Goal: Task Accomplishment & Management: Manage account settings

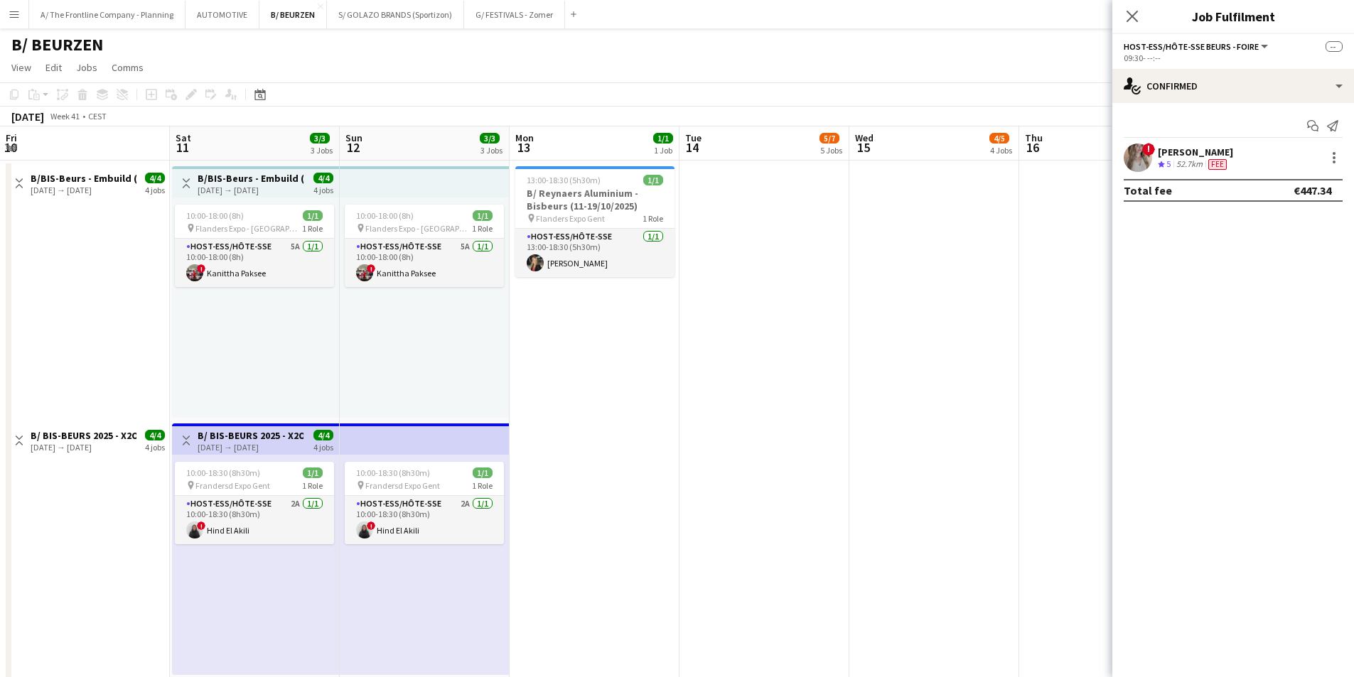
scroll to position [0, 422]
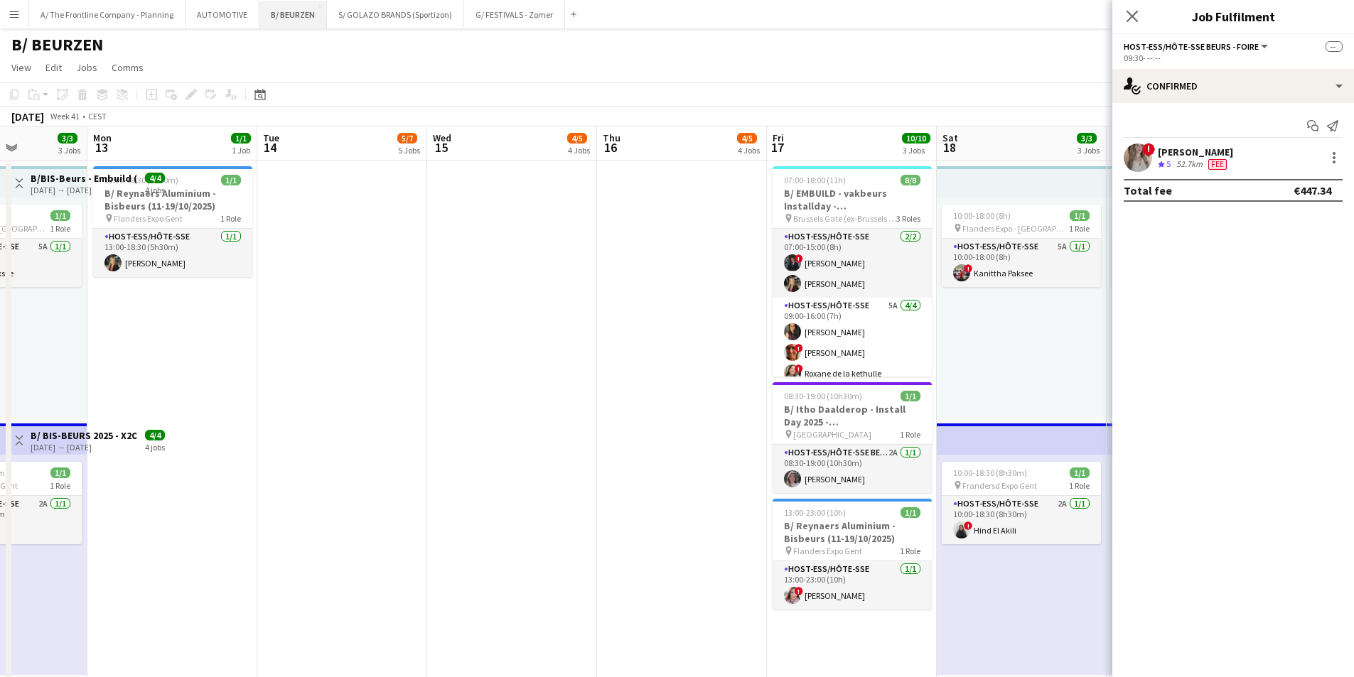
click at [268, 14] on button "B/ BEURZEN Close" at bounding box center [293, 15] width 68 height 28
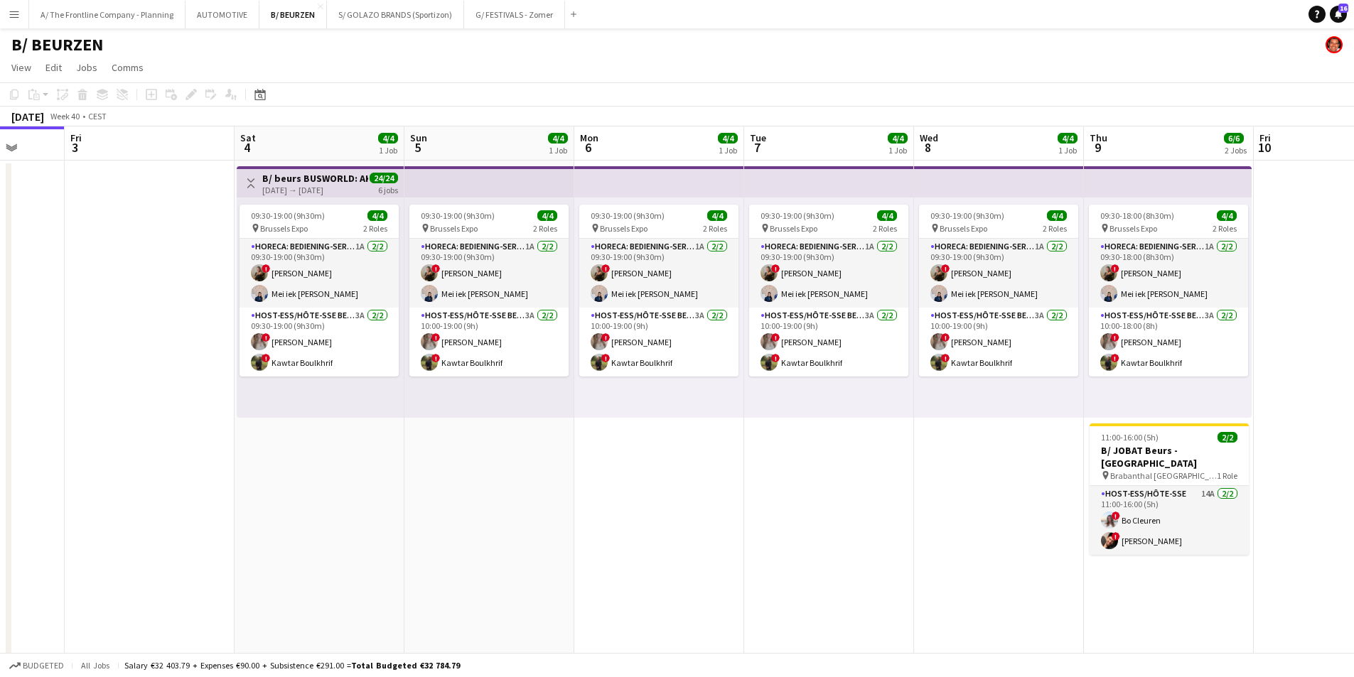
drag, startPoint x: 590, startPoint y: 426, endPoint x: 444, endPoint y: 412, distance: 146.4
click at [444, 412] on app-calendar-viewport "Tue 30 Wed 1 Thu 2 Fri 3 Sat 4 4/4 1 Job Sun 5 4/4 1 Job Mon 6 4/4 1 Job Tue 7 …" at bounding box center [677, 572] width 1354 height 891
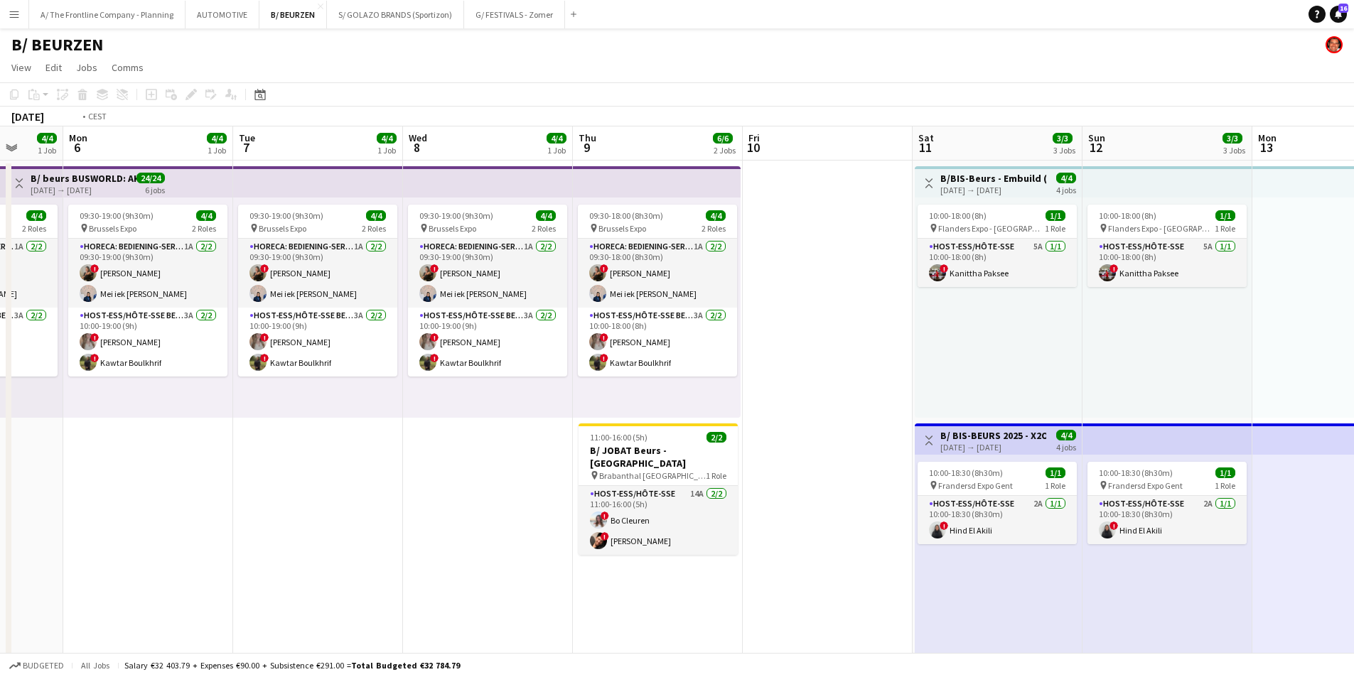
drag, startPoint x: 964, startPoint y: 448, endPoint x: 138, endPoint y: 362, distance: 830.2
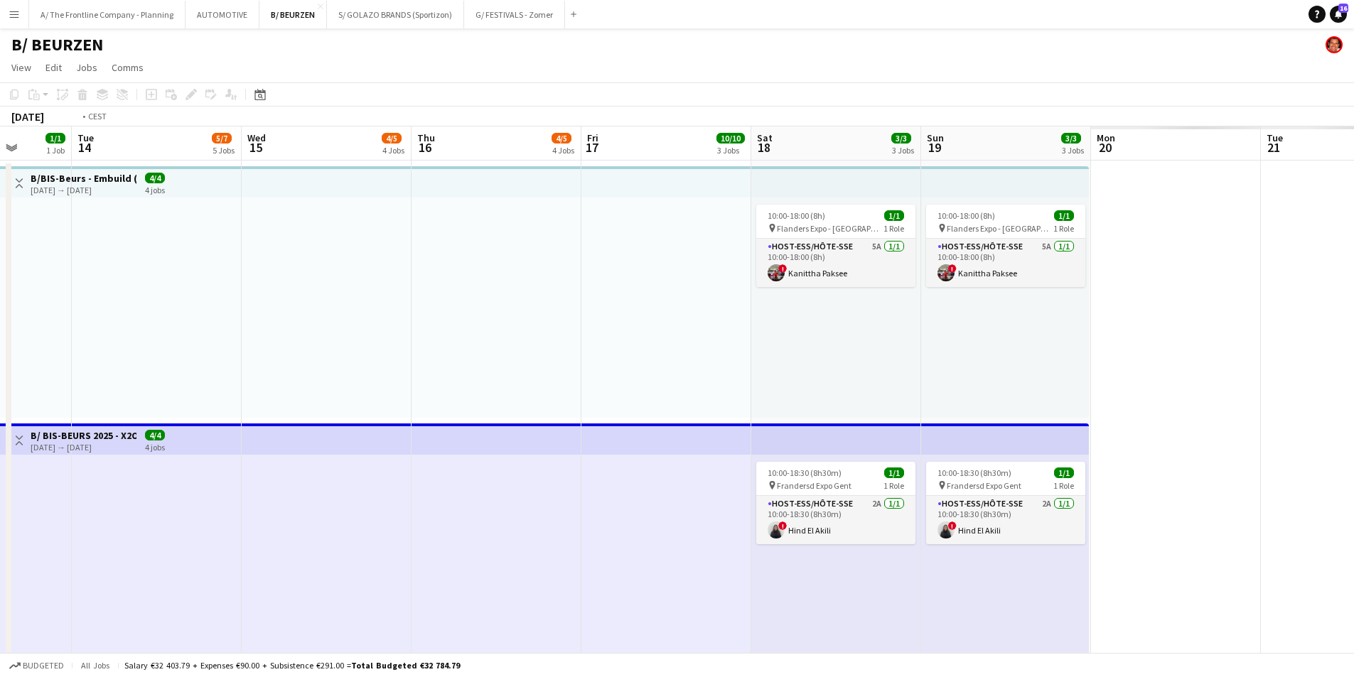
drag, startPoint x: 907, startPoint y: 427, endPoint x: 149, endPoint y: 348, distance: 761.7
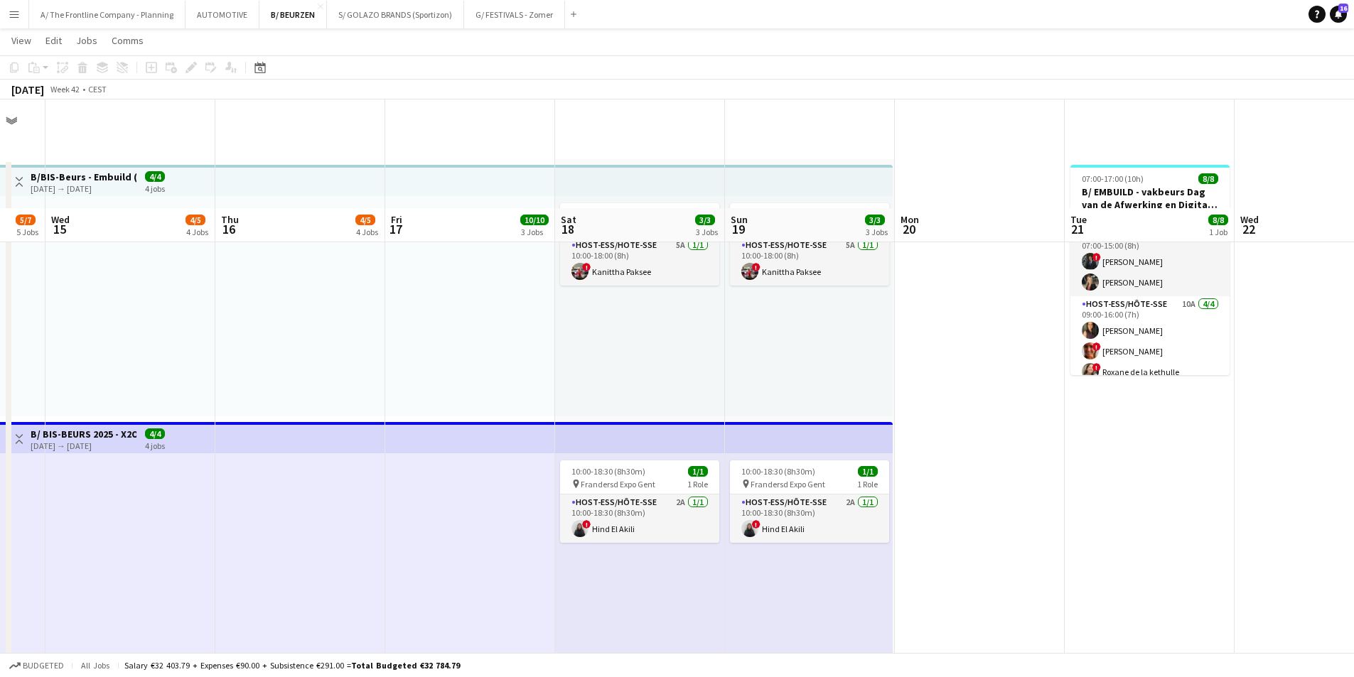
scroll to position [640, 0]
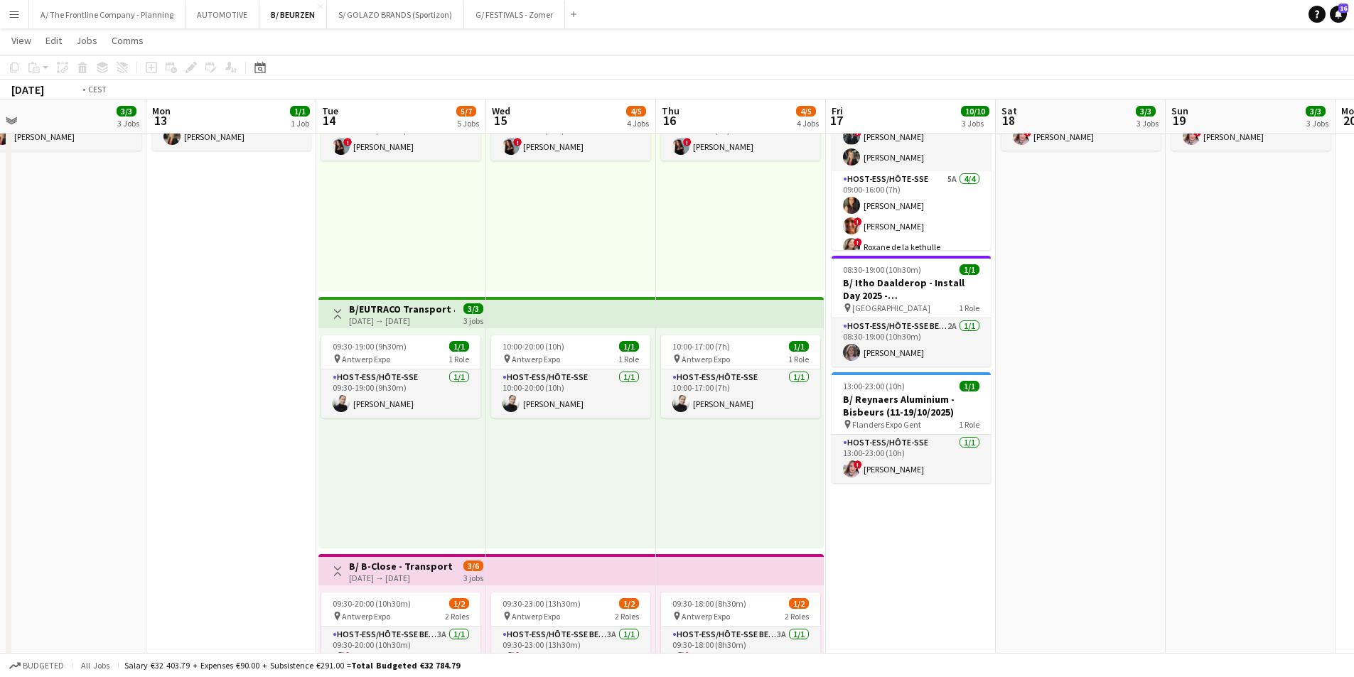
drag, startPoint x: 194, startPoint y: 479, endPoint x: 746, endPoint y: 481, distance: 551.5
click at [748, 481] on app-calendar-viewport "Sun 12 3/3 3 Jobs Mon 13 1/1 1 Job Tue 14 5/7 5 Jobs Wed 15 4/5 4 Jobs Thu 16 4…" at bounding box center [677, 351] width 1354 height 1871
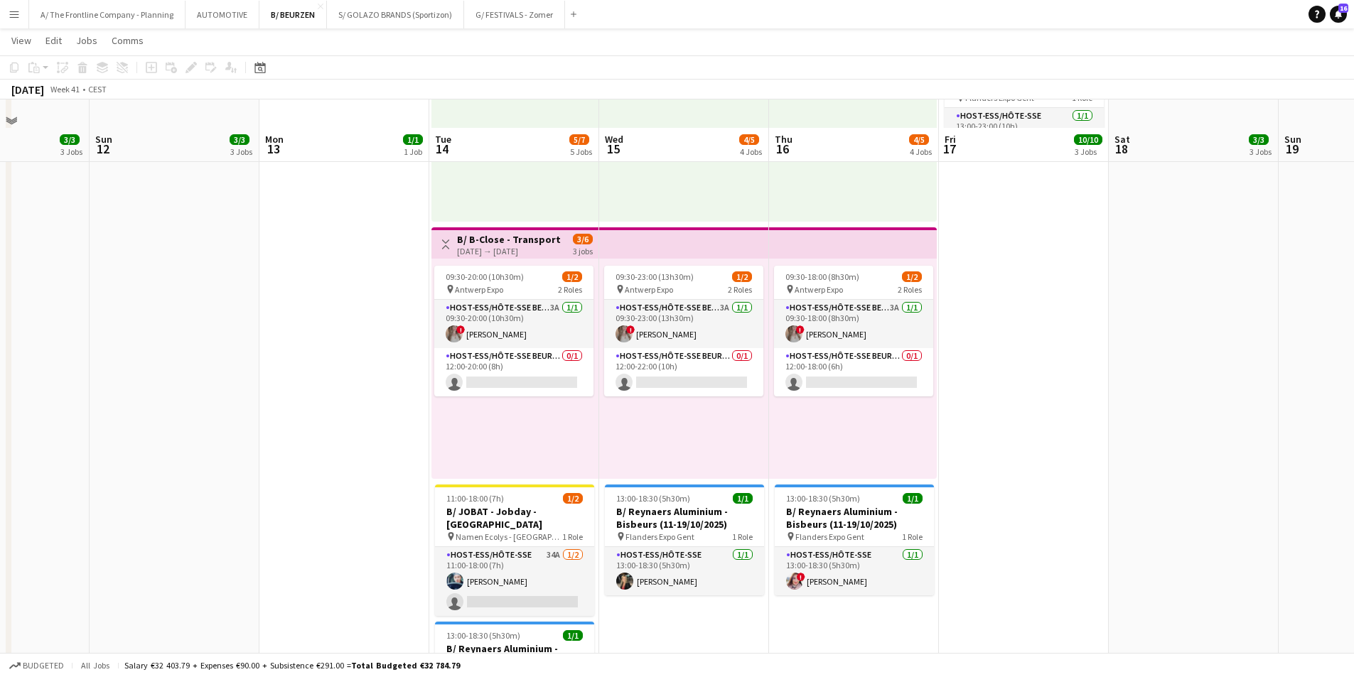
scroll to position [995, 0]
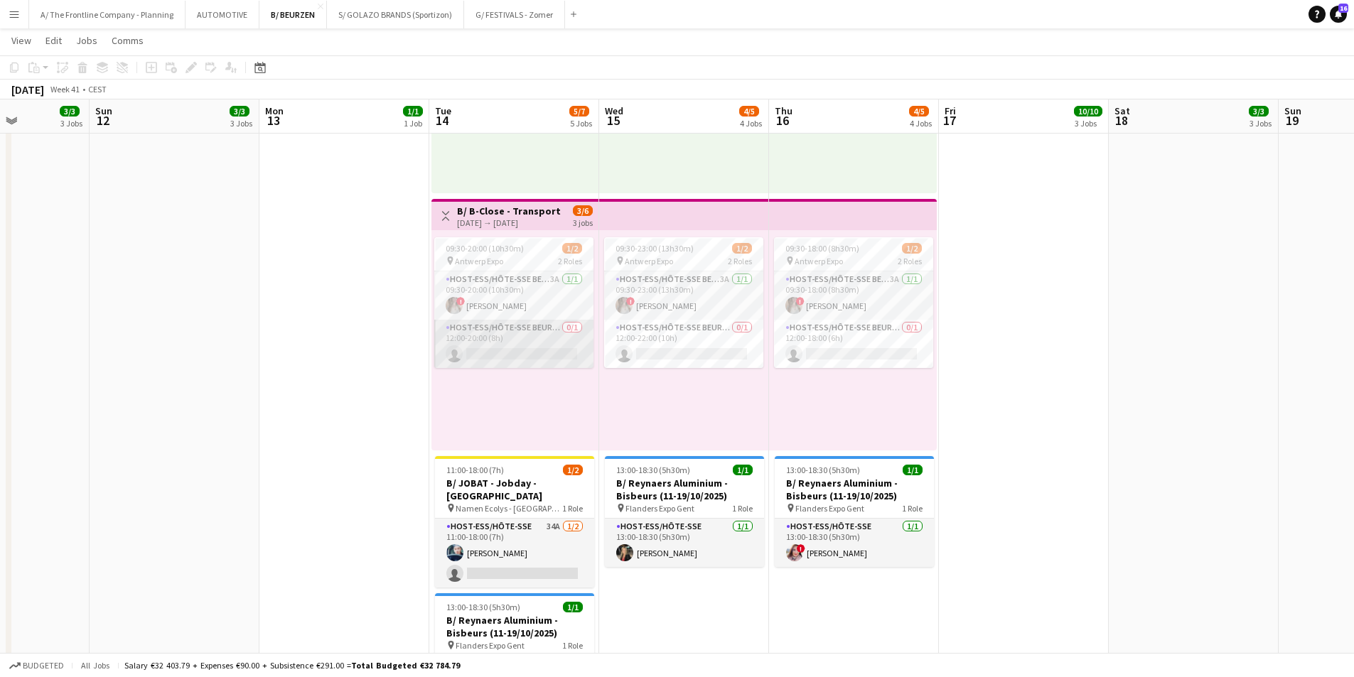
click at [473, 350] on app-card-role "Host-ess/Hôte-sse Beurs - Foire 0/1 12:00-20:00 (8h) single-neutral-actions" at bounding box center [513, 344] width 159 height 48
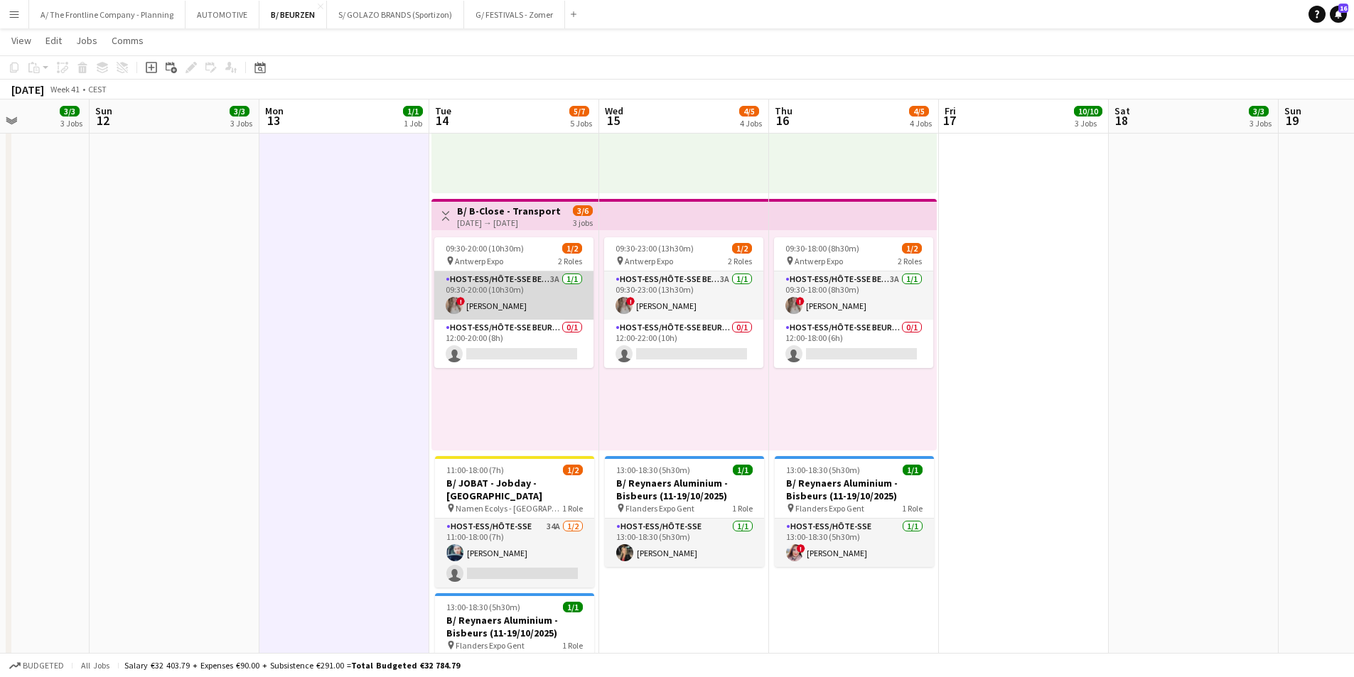
click at [493, 307] on app-card-role "Host-ess/Hôte-sse Beurs - Foire 3A [DATE] 09:30-20:00 (10h30m) ! [PERSON_NAME]" at bounding box center [513, 295] width 159 height 48
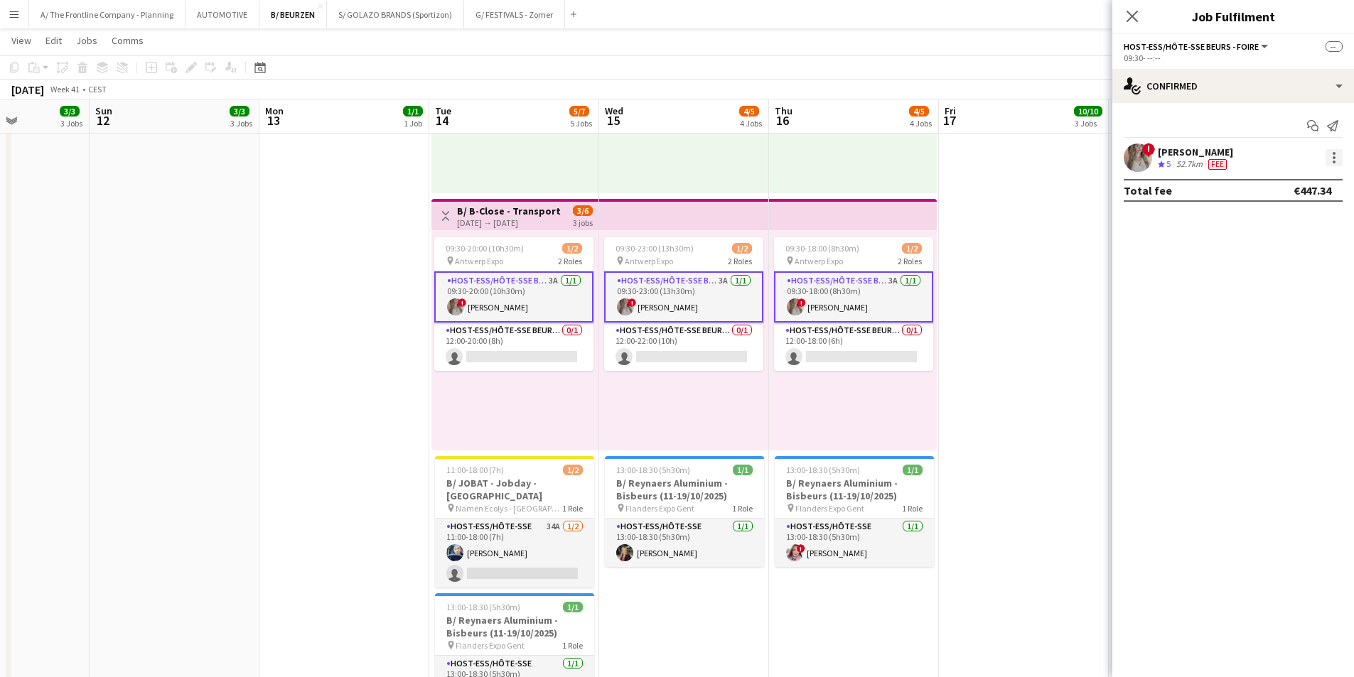
click at [1338, 159] on div at bounding box center [1333, 157] width 17 height 17
click at [1272, 289] on span "Remove" at bounding box center [1264, 286] width 43 height 12
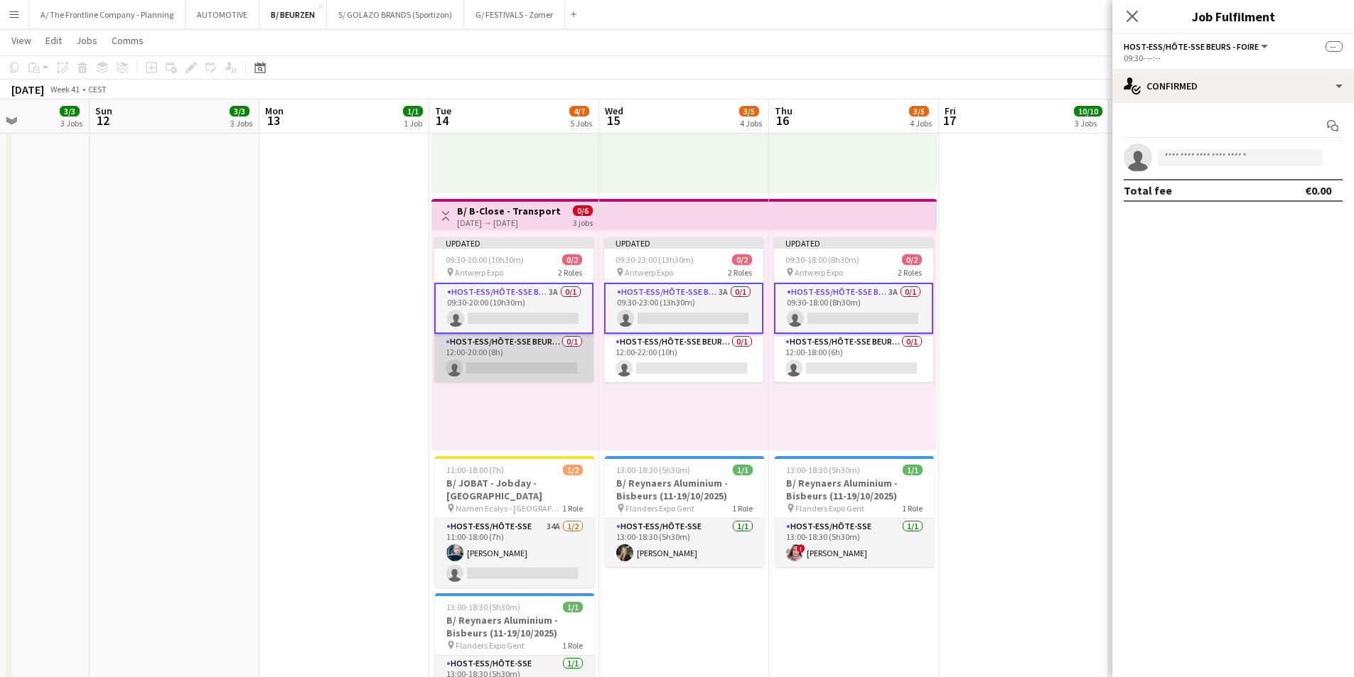
click at [500, 363] on app-card-role "Host-ess/Hôte-sse Beurs - Foire 0/1 12:00-20:00 (8h) single-neutral-actions" at bounding box center [513, 358] width 159 height 48
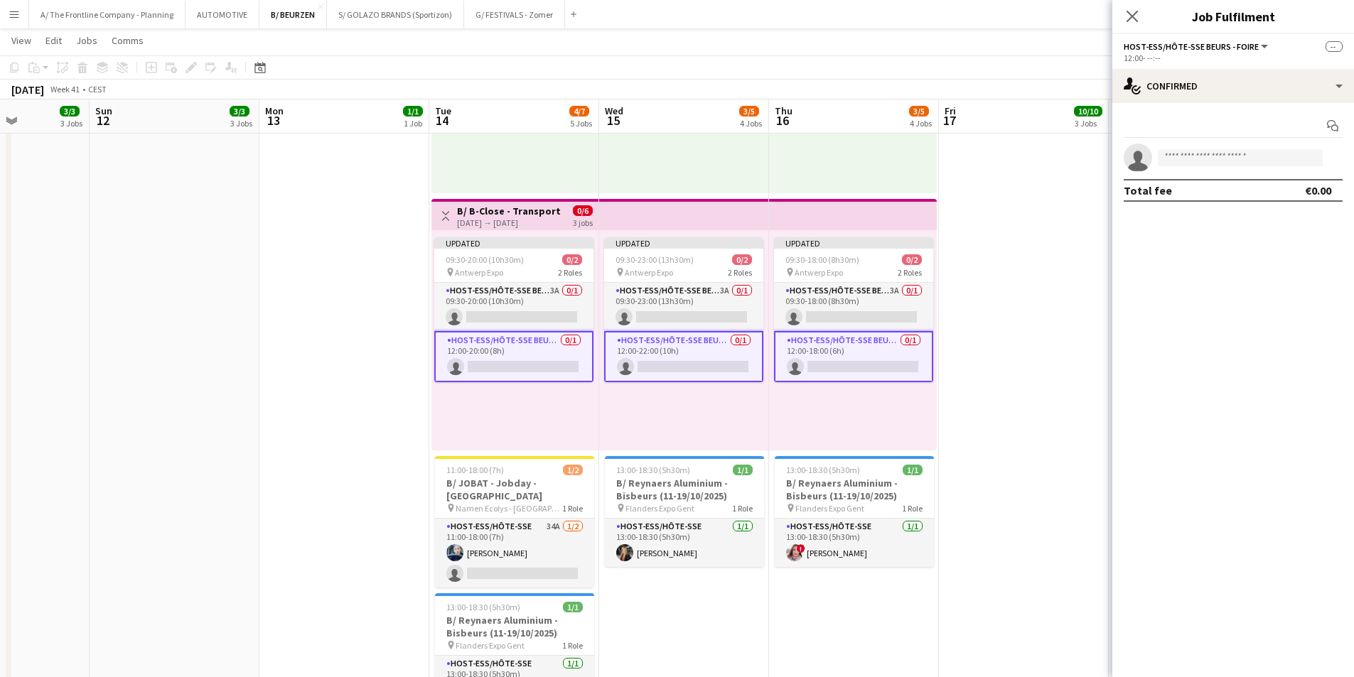
click at [645, 358] on app-card-role "Host-ess/Hôte-sse Beurs - Foire 0/1 12:00-22:00 (10h) single-neutral-actions" at bounding box center [683, 356] width 159 height 51
click at [546, 367] on app-card-role "Host-ess/Hôte-sse Beurs - Foire 0/1 12:00-20:00 (8h) single-neutral-actions" at bounding box center [513, 356] width 159 height 51
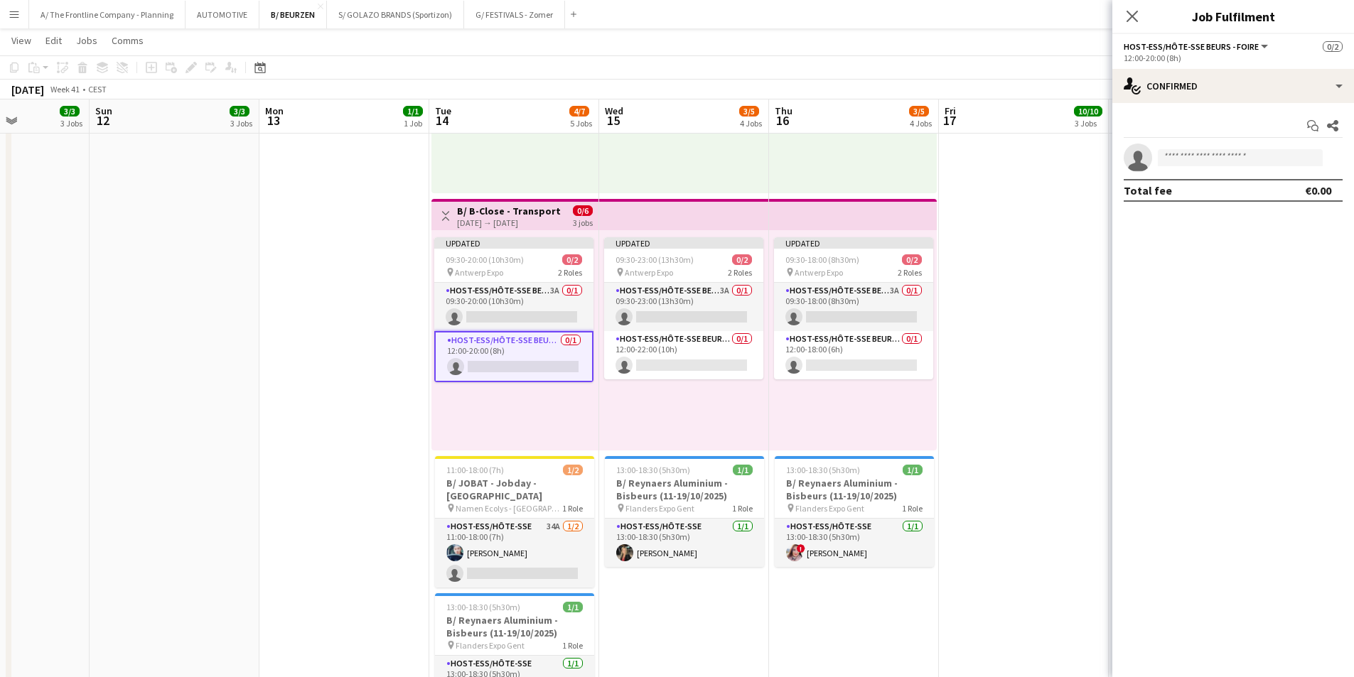
click at [531, 363] on app-card-role "Host-ess/Hôte-sse Beurs - Foire 0/1 12:00-20:00 (8h) single-neutral-actions" at bounding box center [513, 356] width 159 height 51
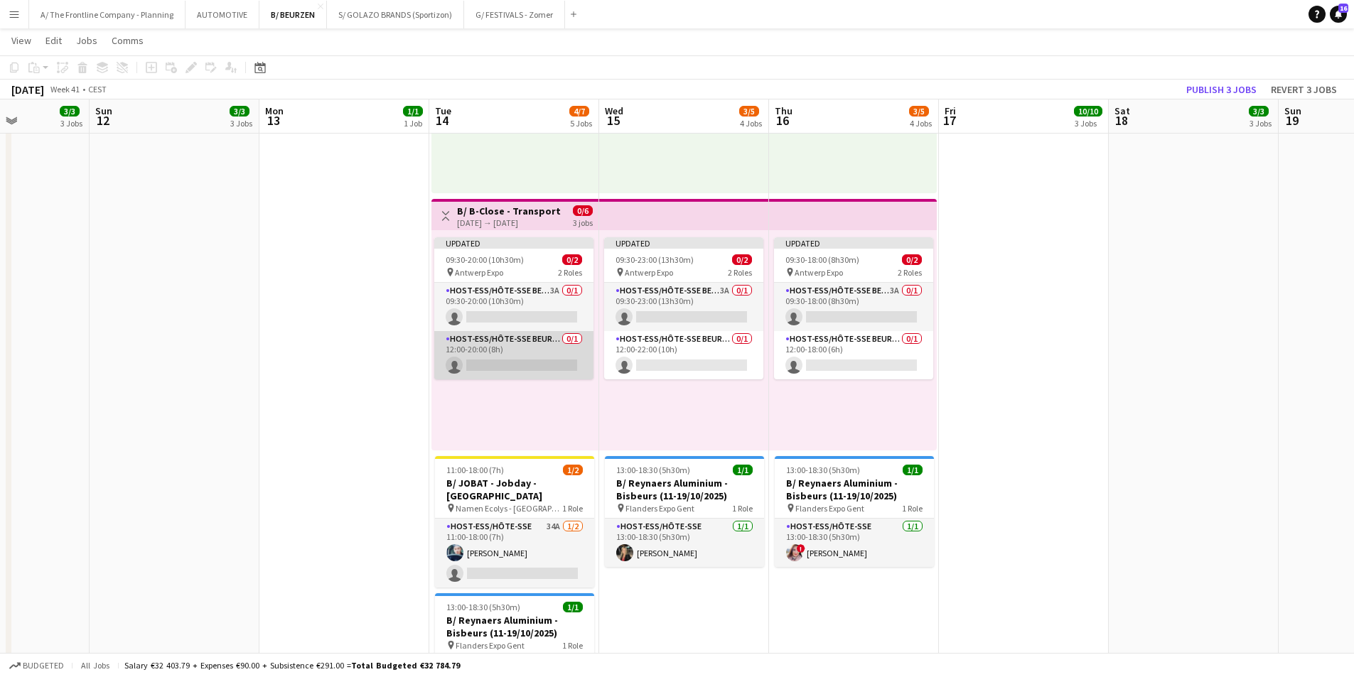
click at [542, 361] on app-card-role "Host-ess/Hôte-sse Beurs - Foire 0/1 12:00-20:00 (8h) single-neutral-actions" at bounding box center [513, 355] width 159 height 48
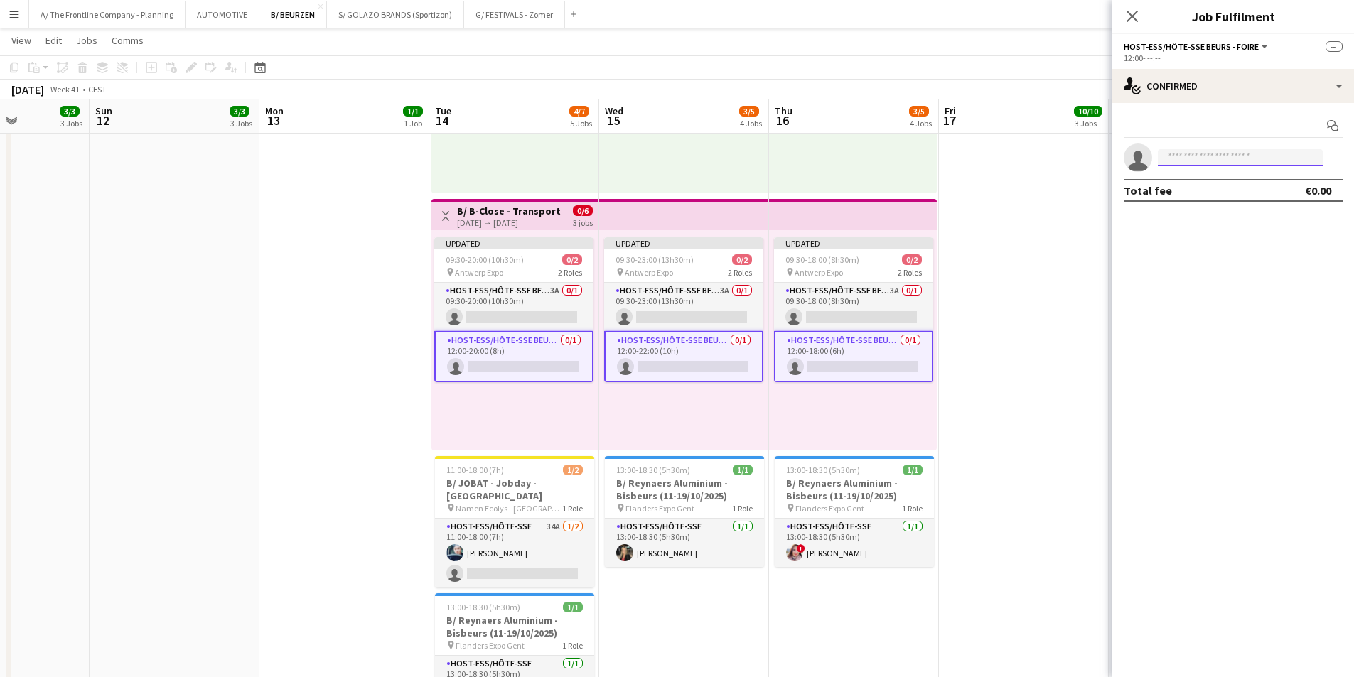
click at [1214, 153] on input at bounding box center [1240, 157] width 165 height 17
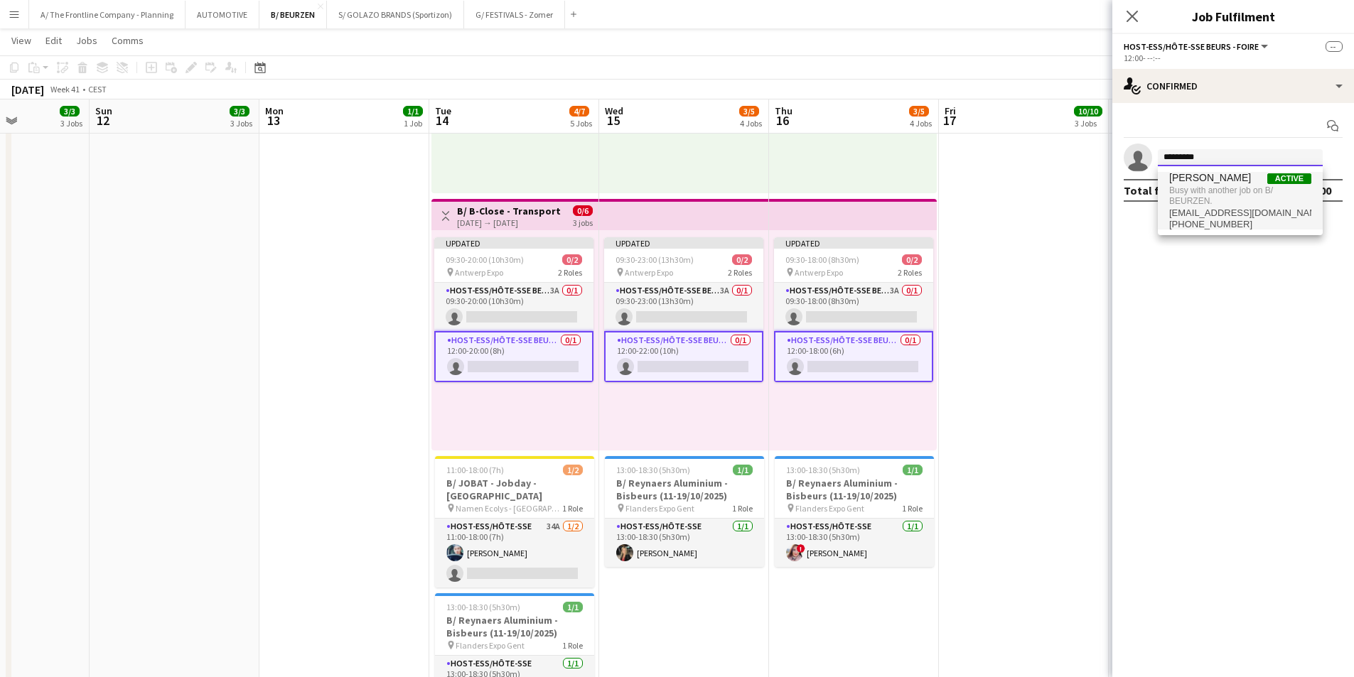
type input "********"
click at [1198, 186] on span "Busy with another job on B/ BEURZEN." at bounding box center [1240, 195] width 142 height 23
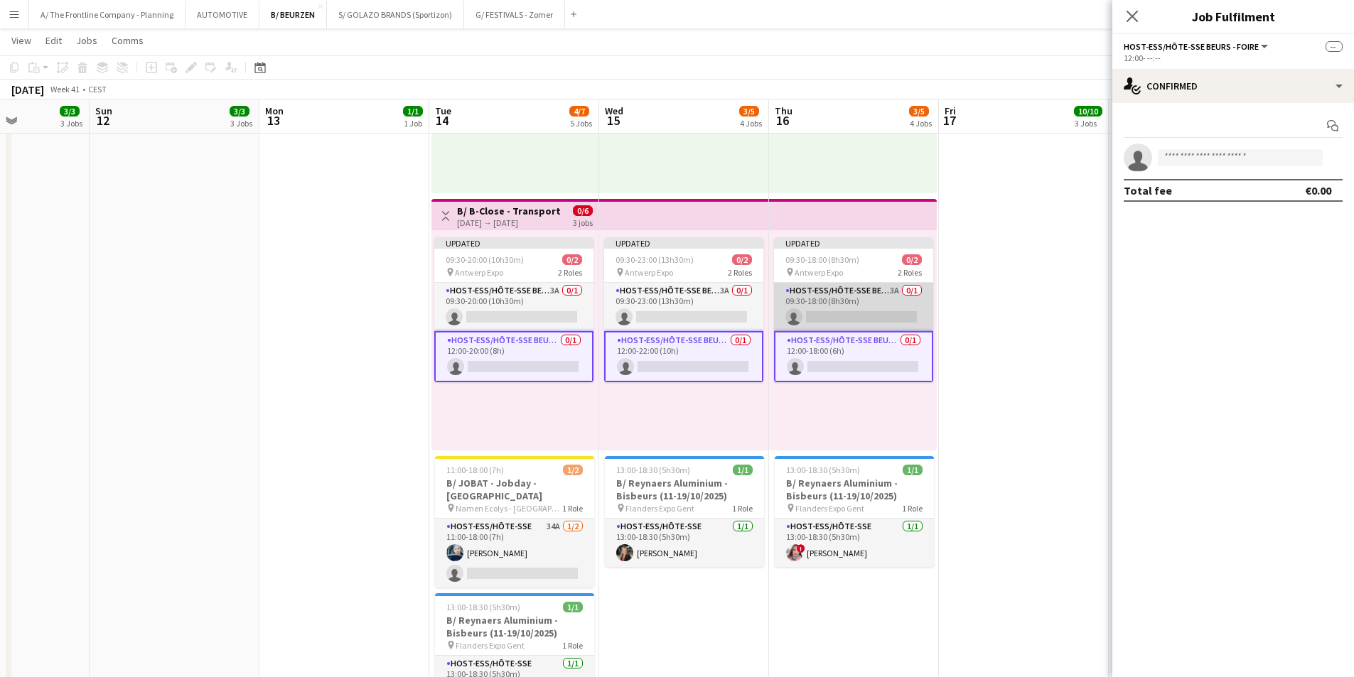
click at [924, 292] on app-card-role "Host-ess/Hôte-sse Beurs - Foire 3A 0/1 09:30-18:00 (8h30m) single-neutral-actio…" at bounding box center [853, 307] width 159 height 48
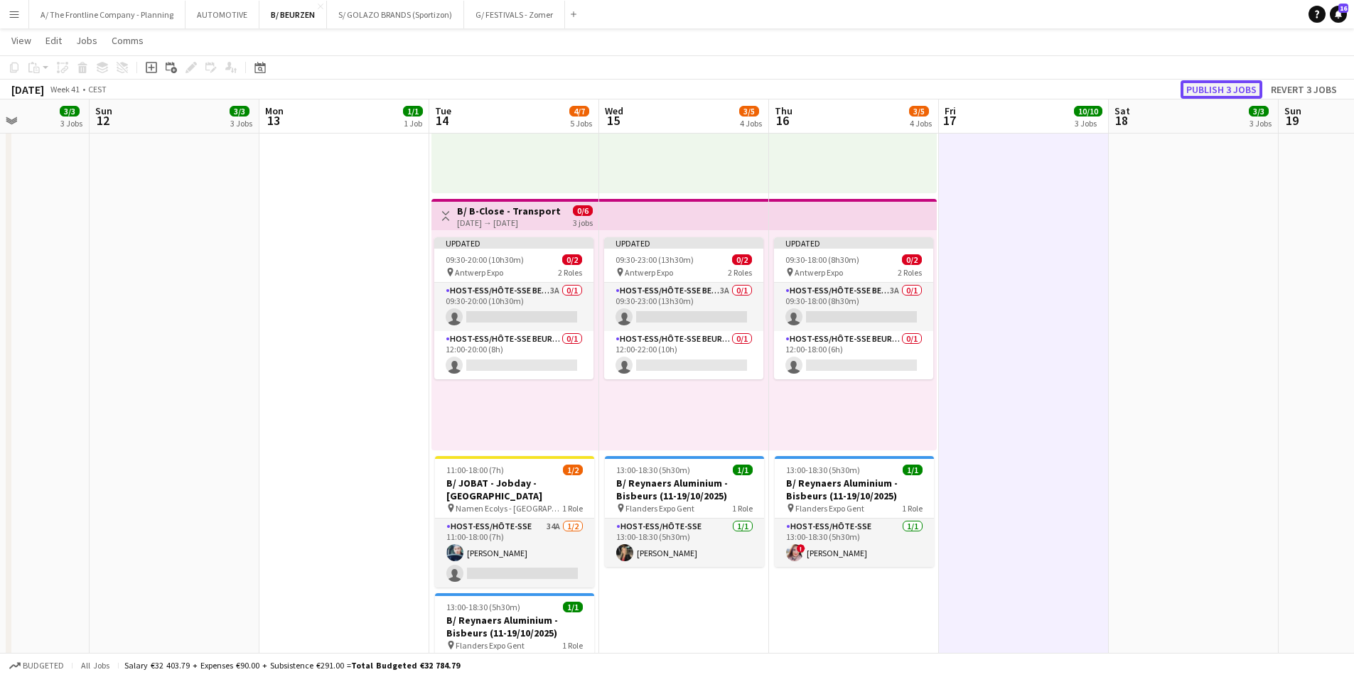
click at [1220, 95] on button "Publish 3 jobs" at bounding box center [1221, 89] width 82 height 18
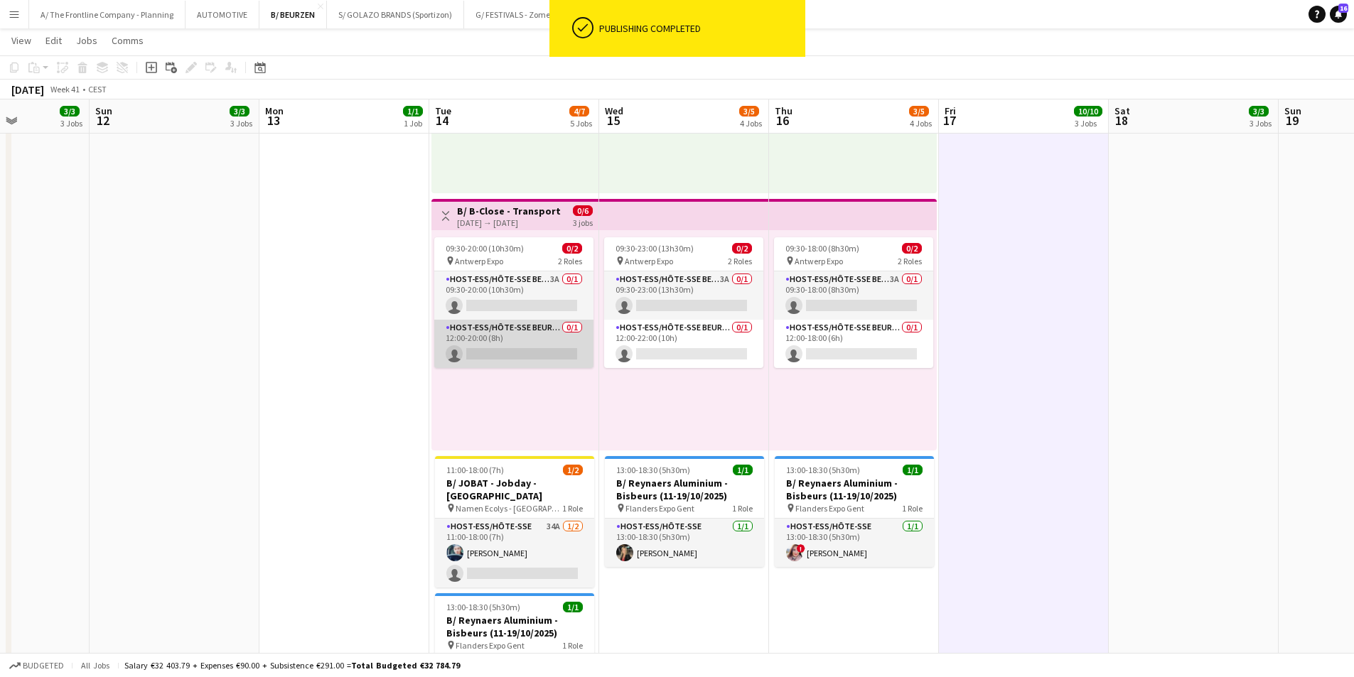
click at [517, 341] on app-card-role "Host-ess/Hôte-sse Beurs - Foire 0/1 12:00-20:00 (8h) single-neutral-actions" at bounding box center [513, 344] width 159 height 48
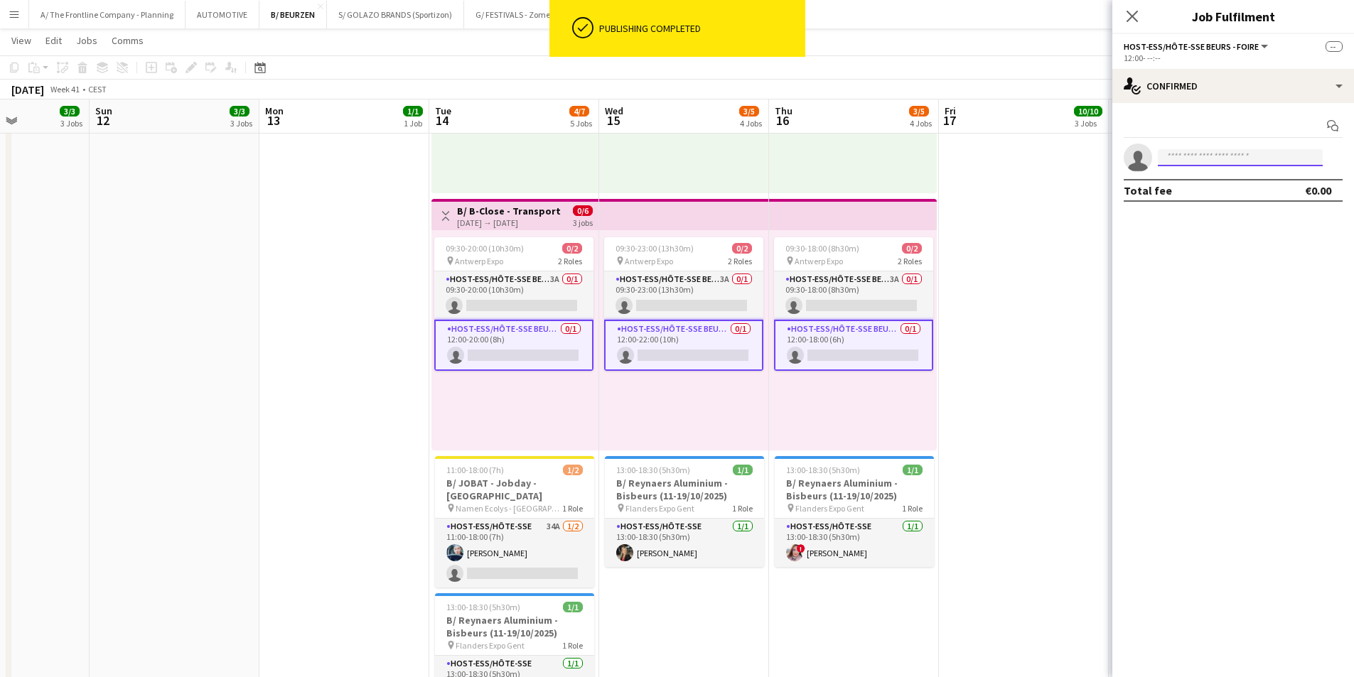
click at [1239, 158] on input at bounding box center [1240, 157] width 165 height 17
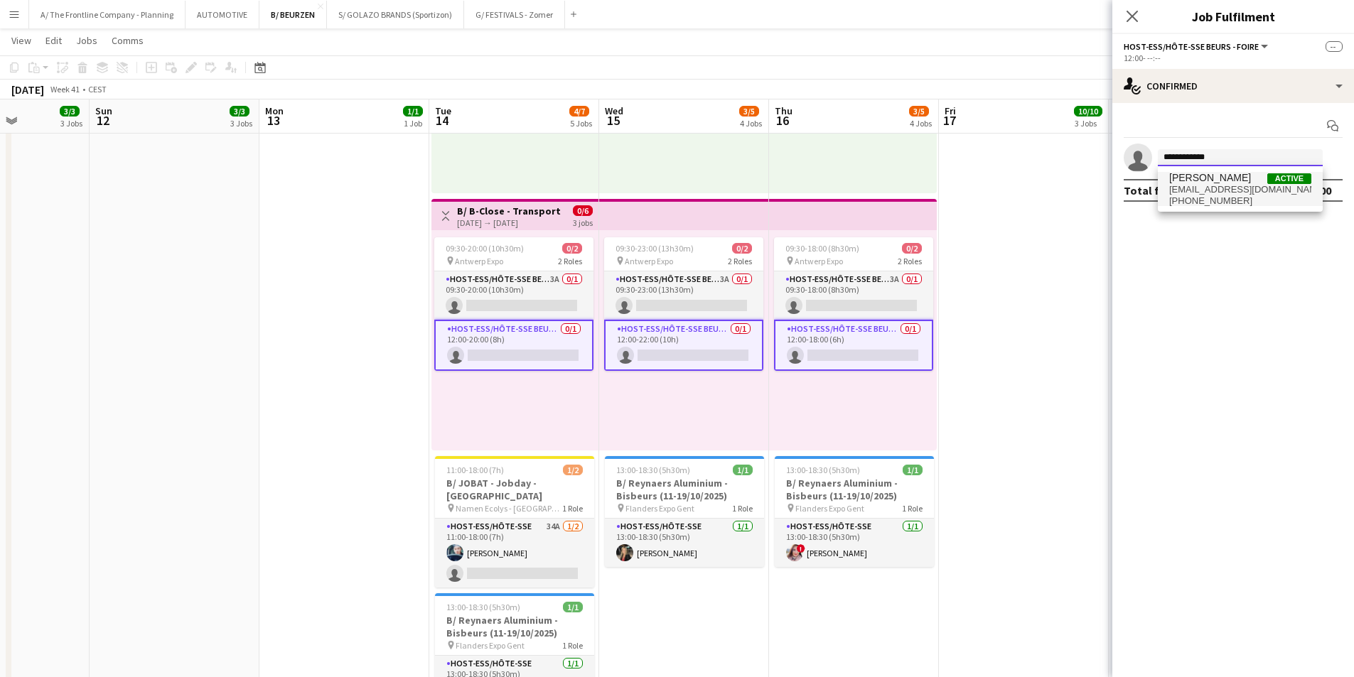
type input "**********"
click at [1220, 203] on span "[PHONE_NUMBER]" at bounding box center [1240, 200] width 142 height 11
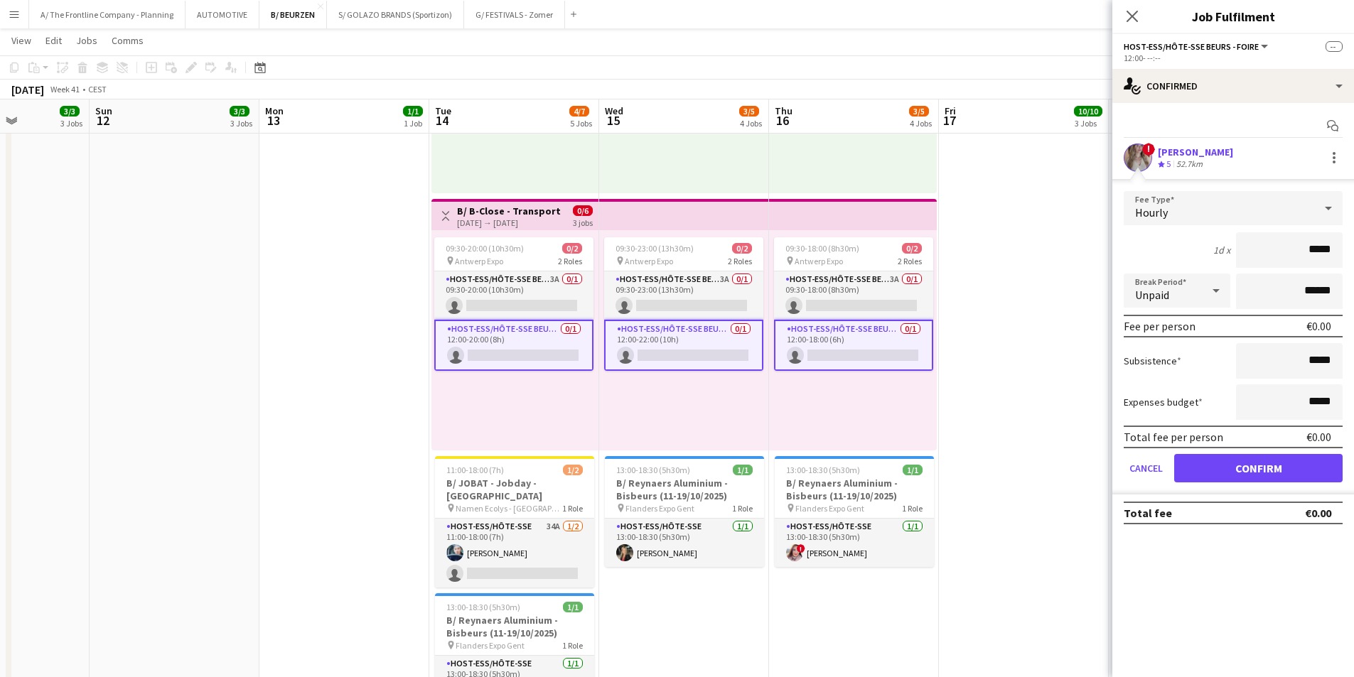
click at [1217, 156] on div "[PERSON_NAME]" at bounding box center [1195, 152] width 75 height 13
drag, startPoint x: 1254, startPoint y: 483, endPoint x: 1256, endPoint y: 473, distance: 10.1
click at [1254, 478] on button "Confirm" at bounding box center [1258, 468] width 168 height 28
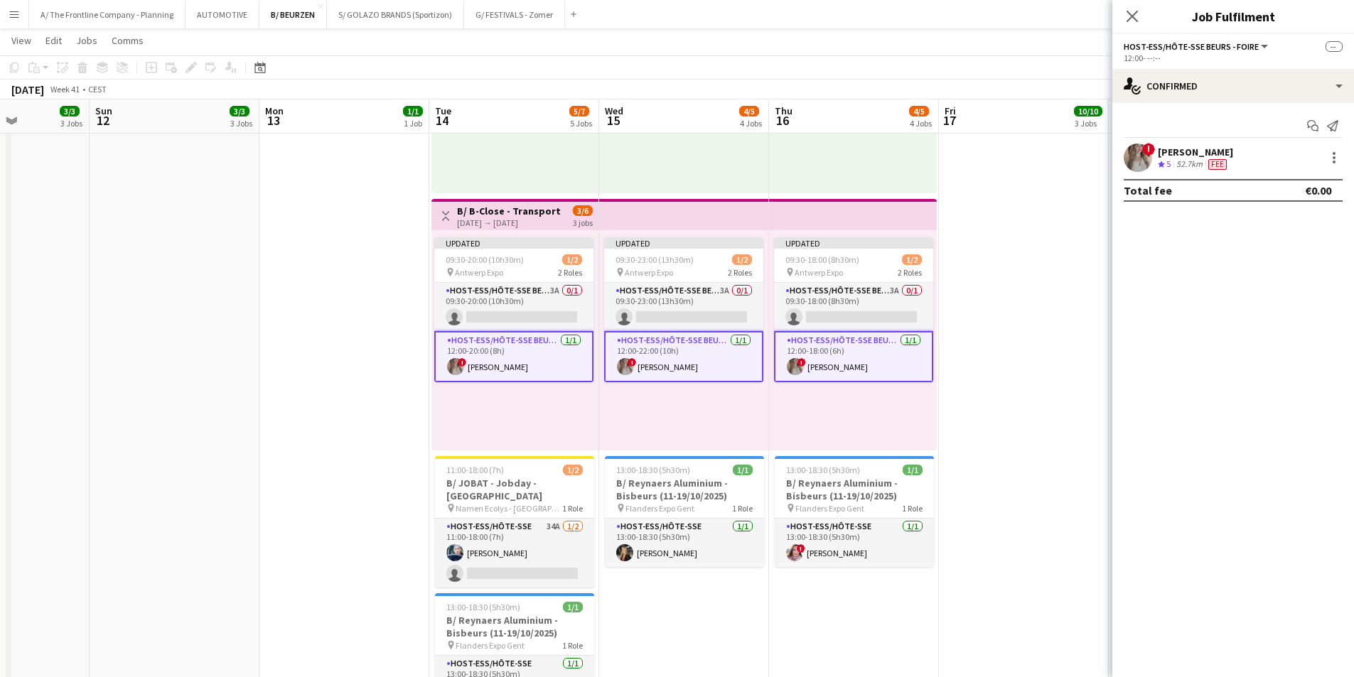
click at [1202, 156] on div "[PERSON_NAME]" at bounding box center [1195, 152] width 75 height 13
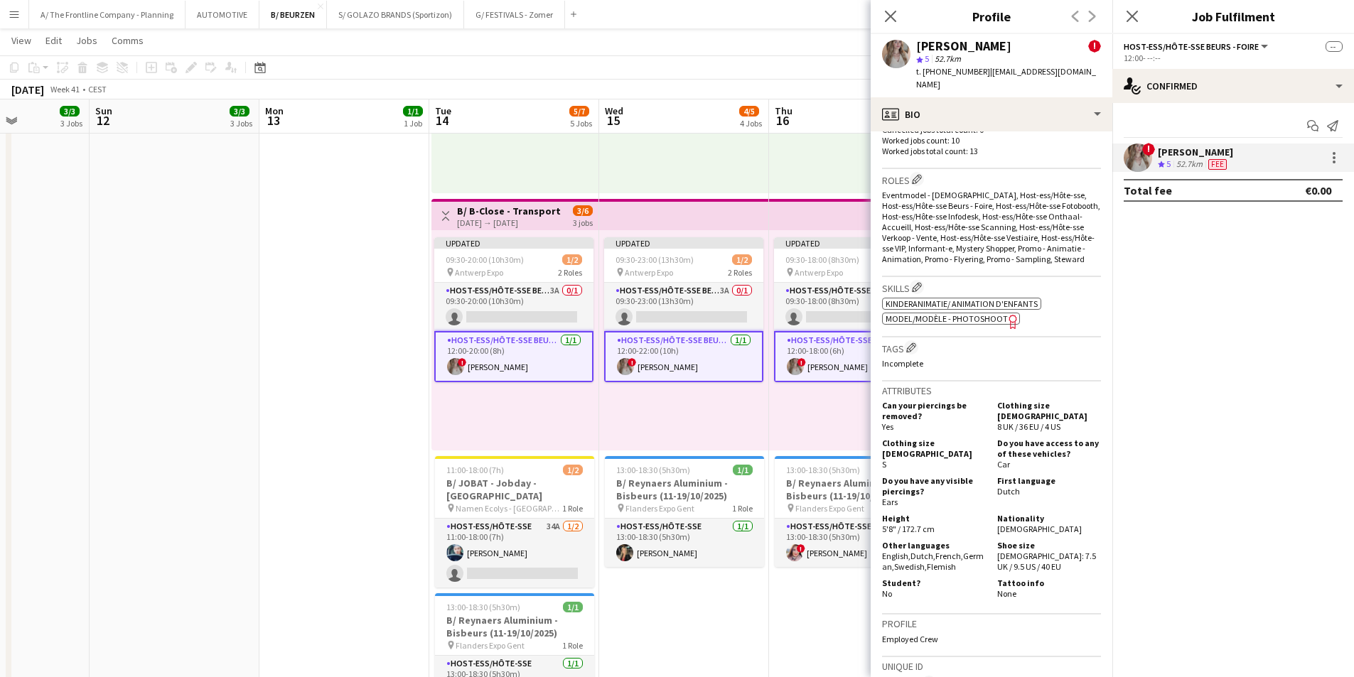
scroll to position [842, 0]
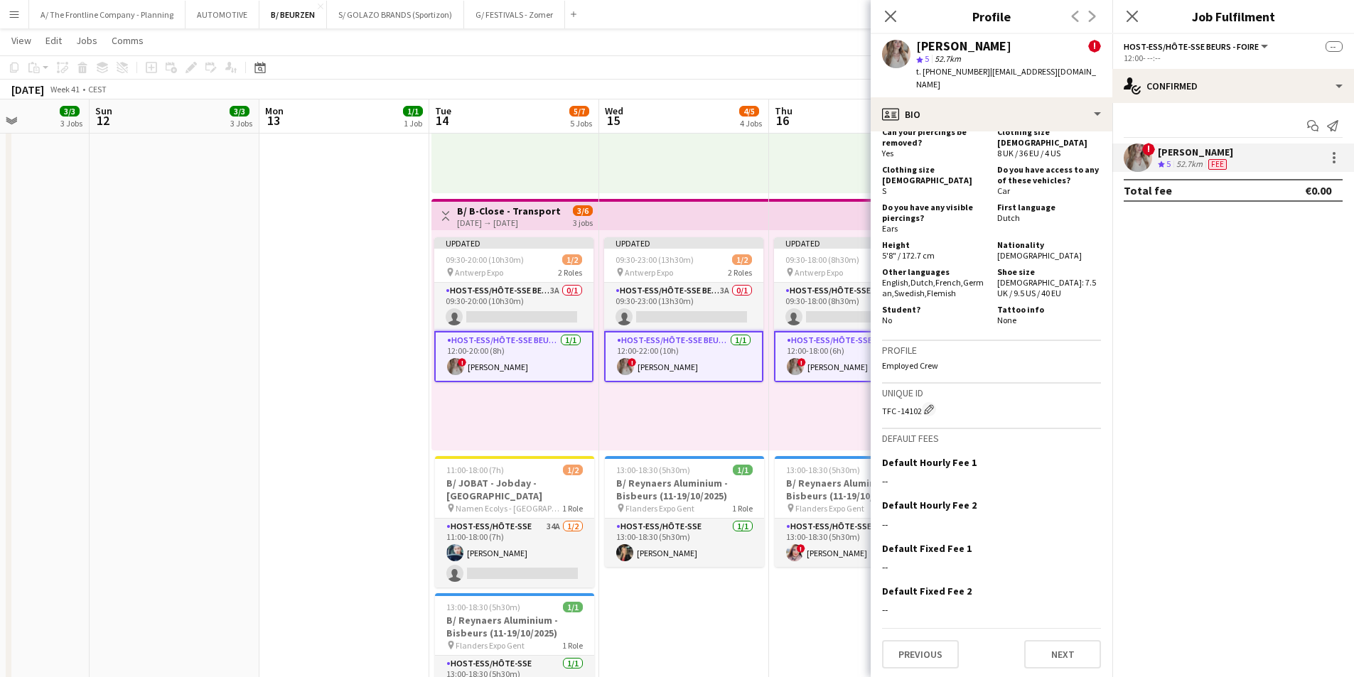
click at [1342, 163] on div "! elke van den Broeck Crew rating 5 52.7km Fee" at bounding box center [1233, 158] width 242 height 28
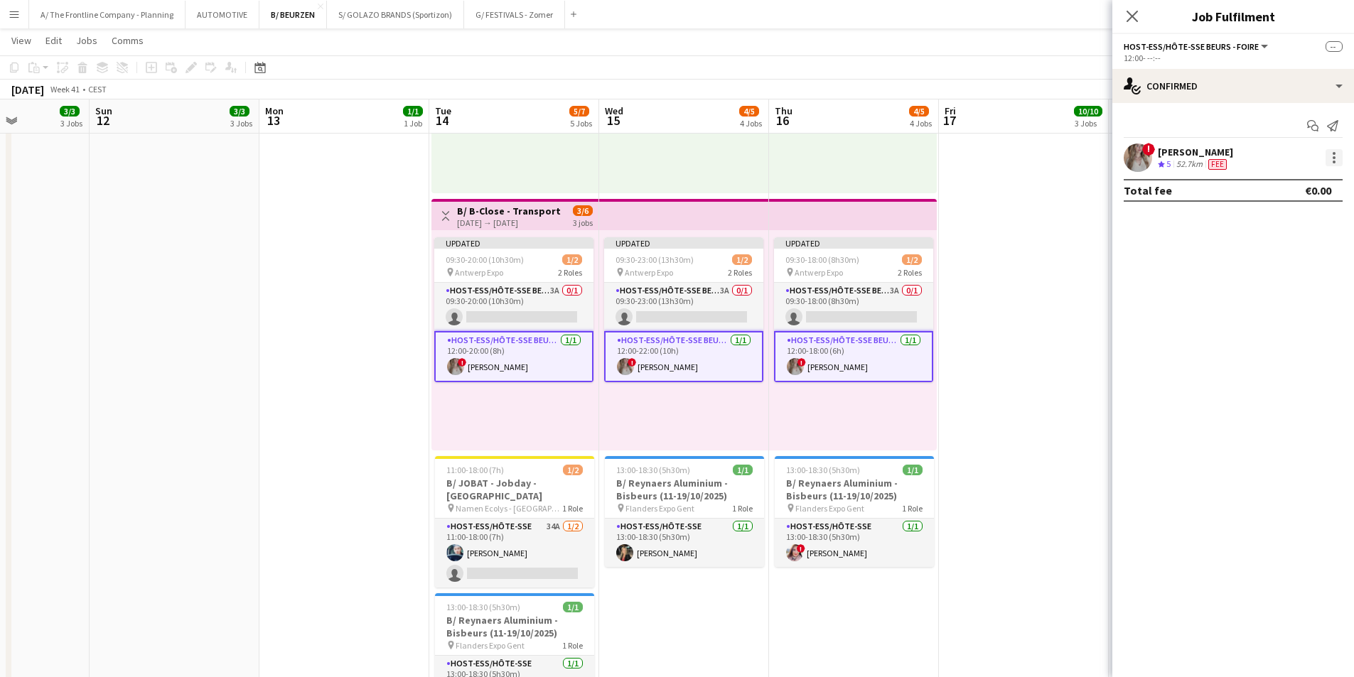
click at [1329, 163] on div at bounding box center [1333, 157] width 17 height 17
click at [1269, 188] on span "Edit fee" at bounding box center [1262, 184] width 38 height 12
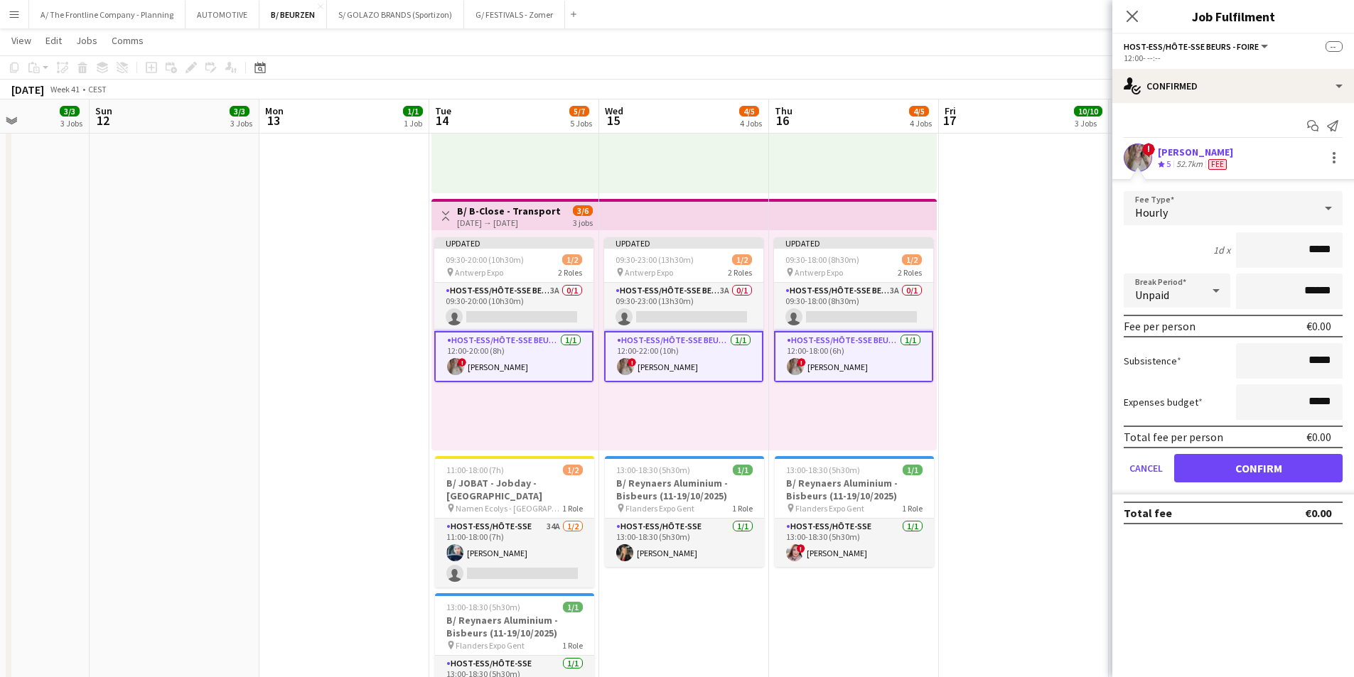
drag, startPoint x: 1278, startPoint y: 259, endPoint x: 1357, endPoint y: 242, distance: 81.3
type input "******"
click button "Confirm" at bounding box center [1258, 468] width 168 height 28
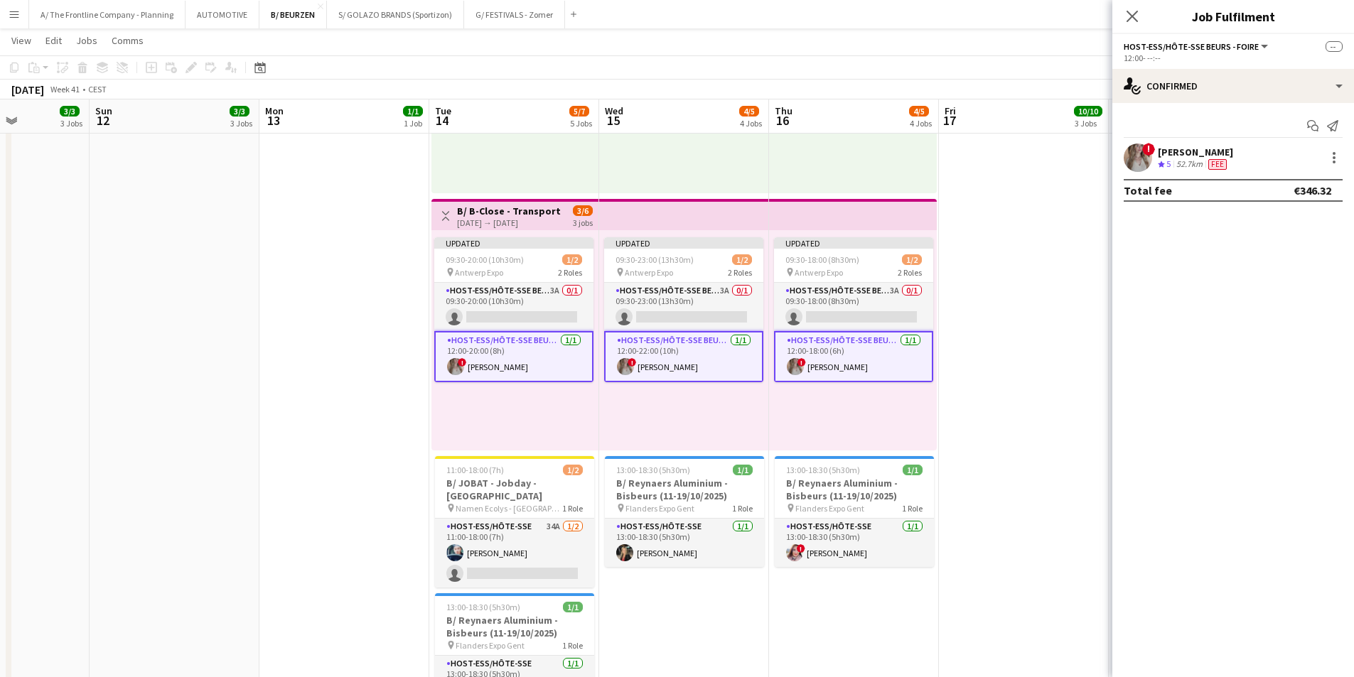
click at [581, 362] on app-card-role "Host-ess/Hôte-sse Beurs - Foire [DATE] 12:00-20:00 (8h) ! [PERSON_NAME]" at bounding box center [513, 356] width 159 height 51
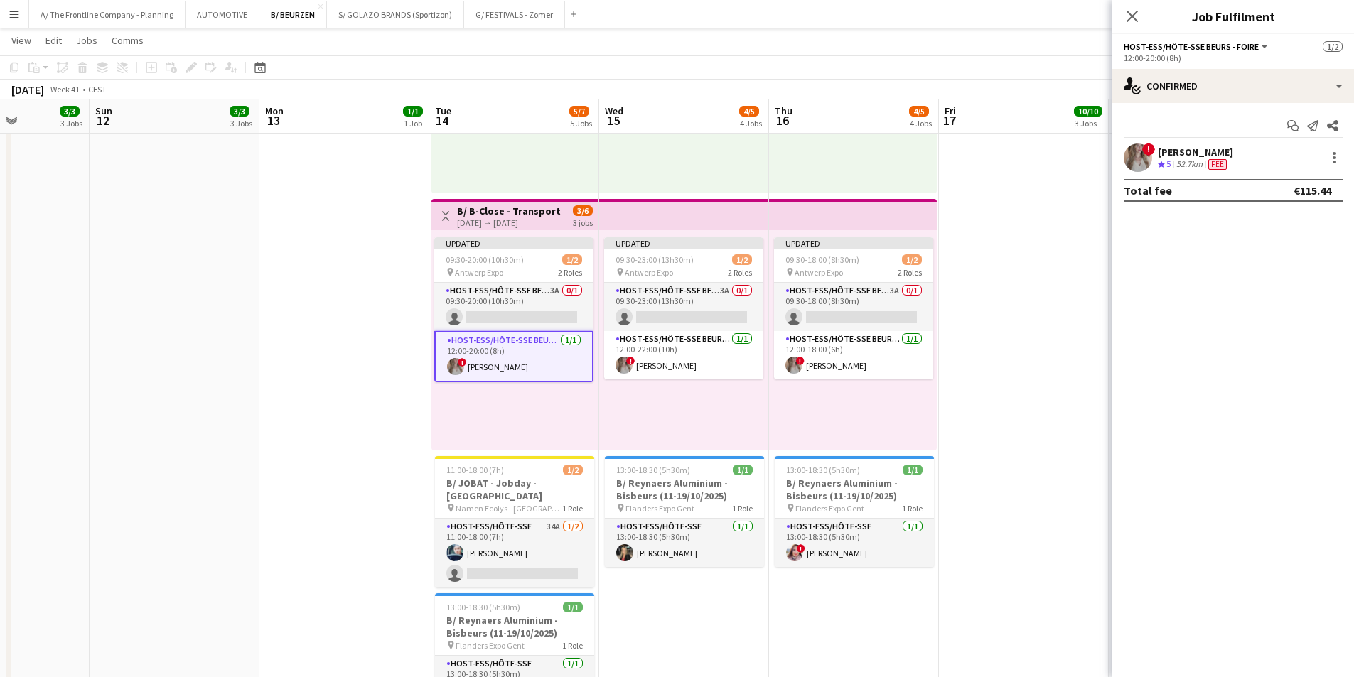
click at [540, 358] on app-card-role "Host-ess/Hôte-sse Beurs - Foire [DATE] 12:00-20:00 (8h) ! [PERSON_NAME]" at bounding box center [513, 356] width 159 height 51
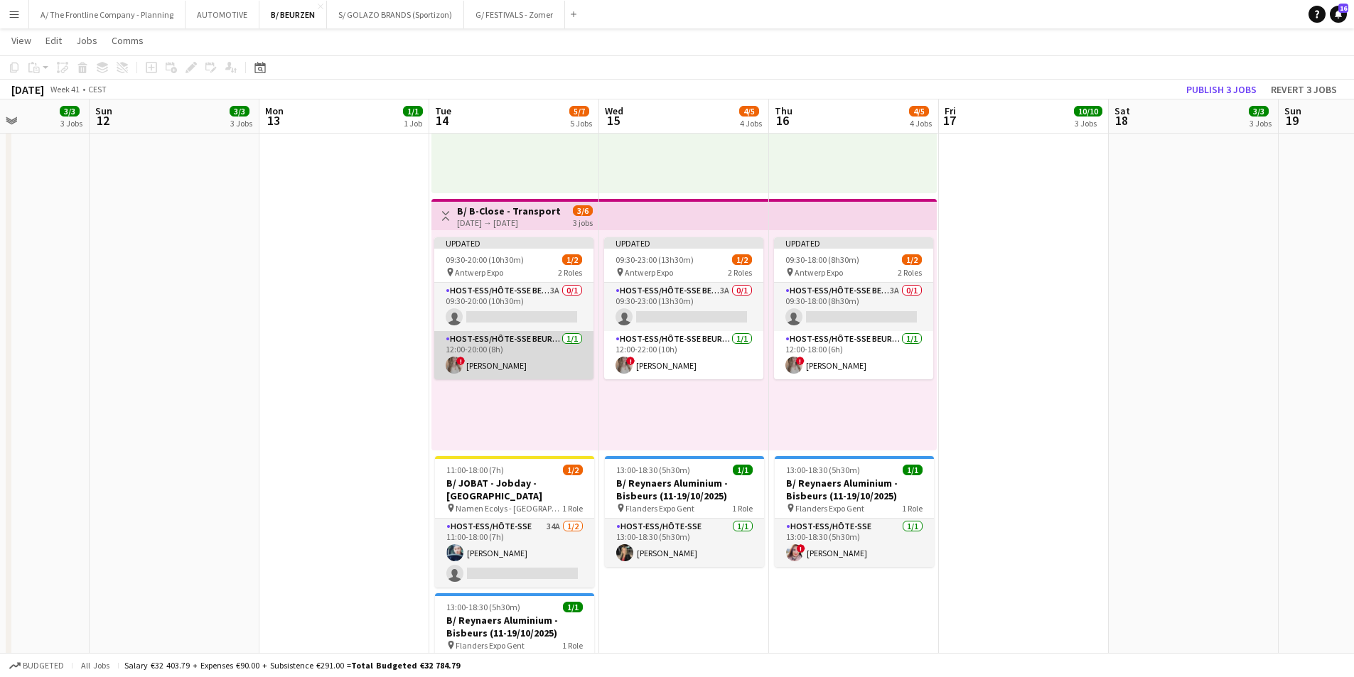
click at [505, 362] on app-card-role "Host-ess/Hôte-sse Beurs - Foire [DATE] 12:00-20:00 (8h) ! [PERSON_NAME]" at bounding box center [513, 355] width 159 height 48
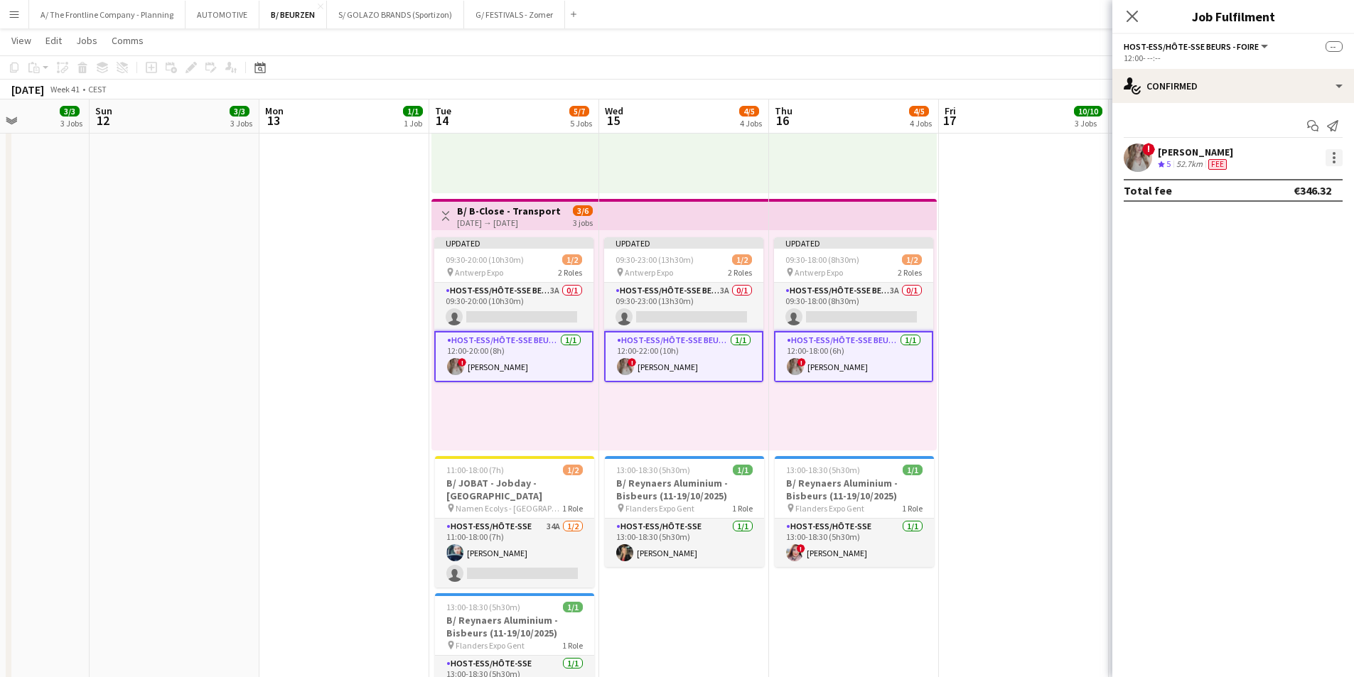
click at [1330, 164] on div at bounding box center [1333, 157] width 17 height 17
click at [1324, 198] on button "Edit fee" at bounding box center [1287, 184] width 111 height 34
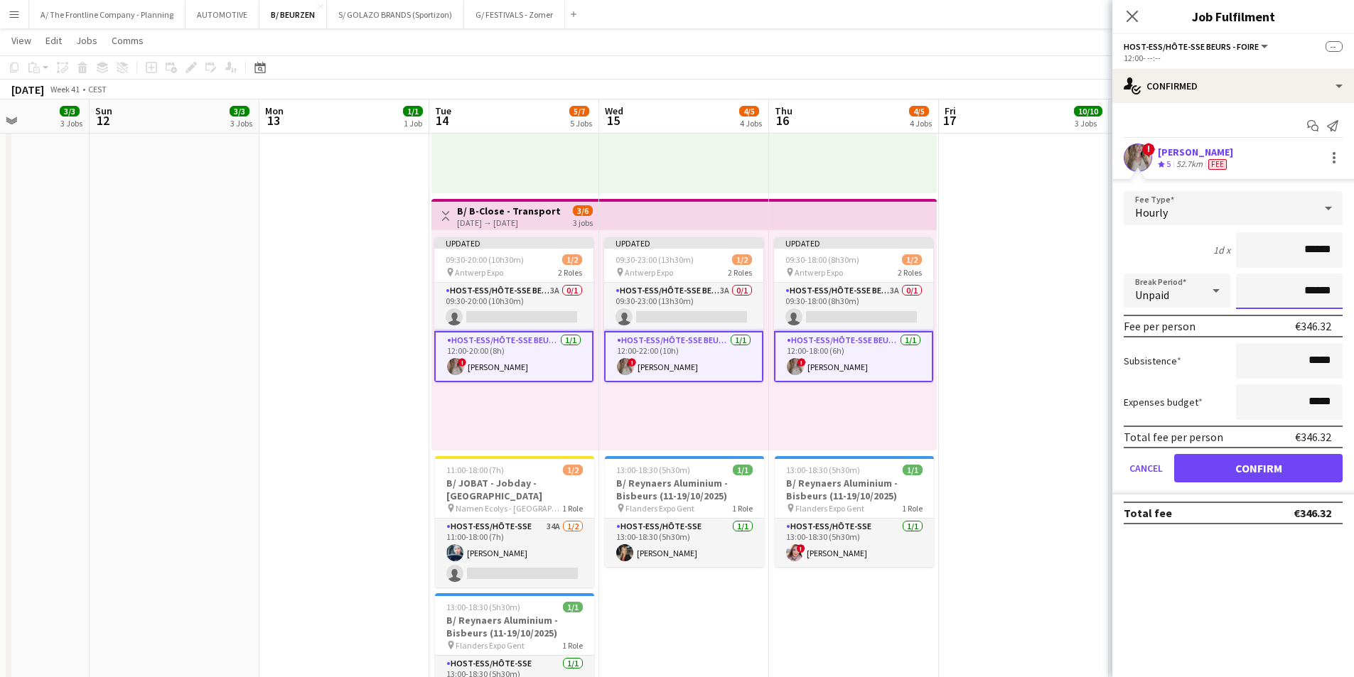
drag, startPoint x: 1291, startPoint y: 289, endPoint x: 1364, endPoint y: 289, distance: 73.2
type input "******"
type input "*******"
click button "Confirm" at bounding box center [1258, 468] width 168 height 28
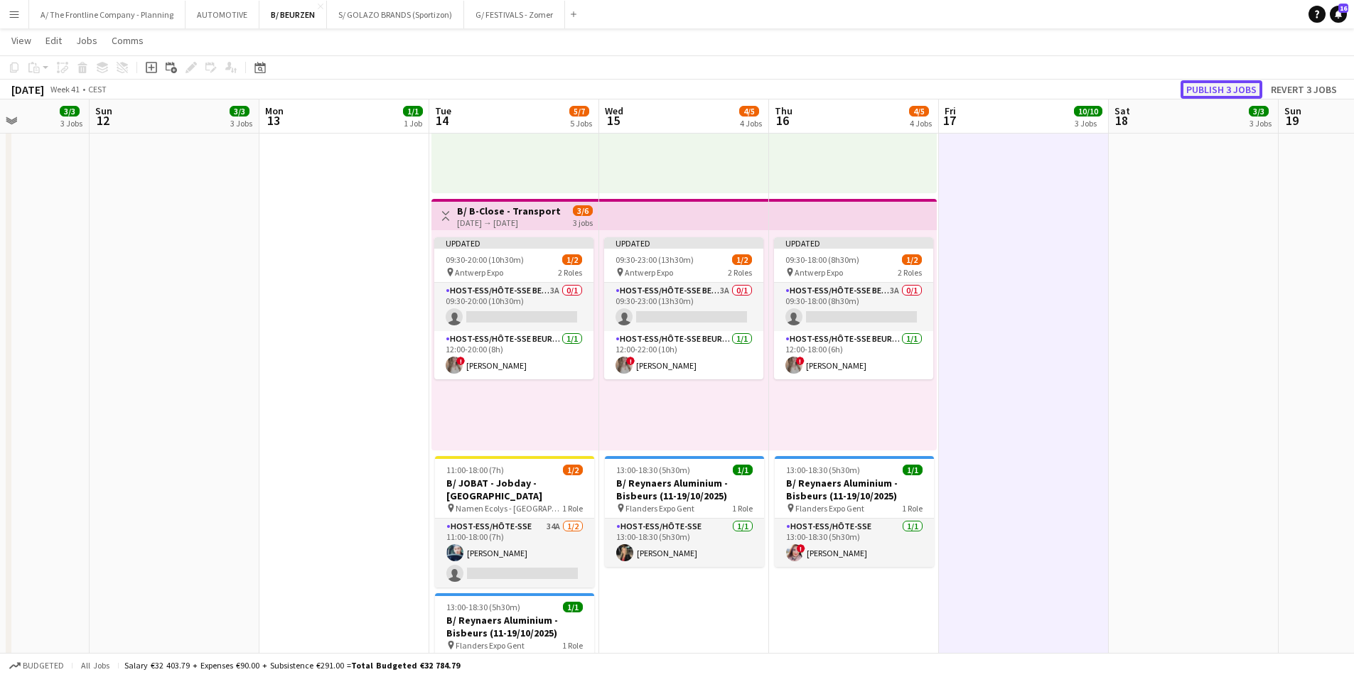
click at [1212, 98] on button "Publish 3 jobs" at bounding box center [1221, 89] width 82 height 18
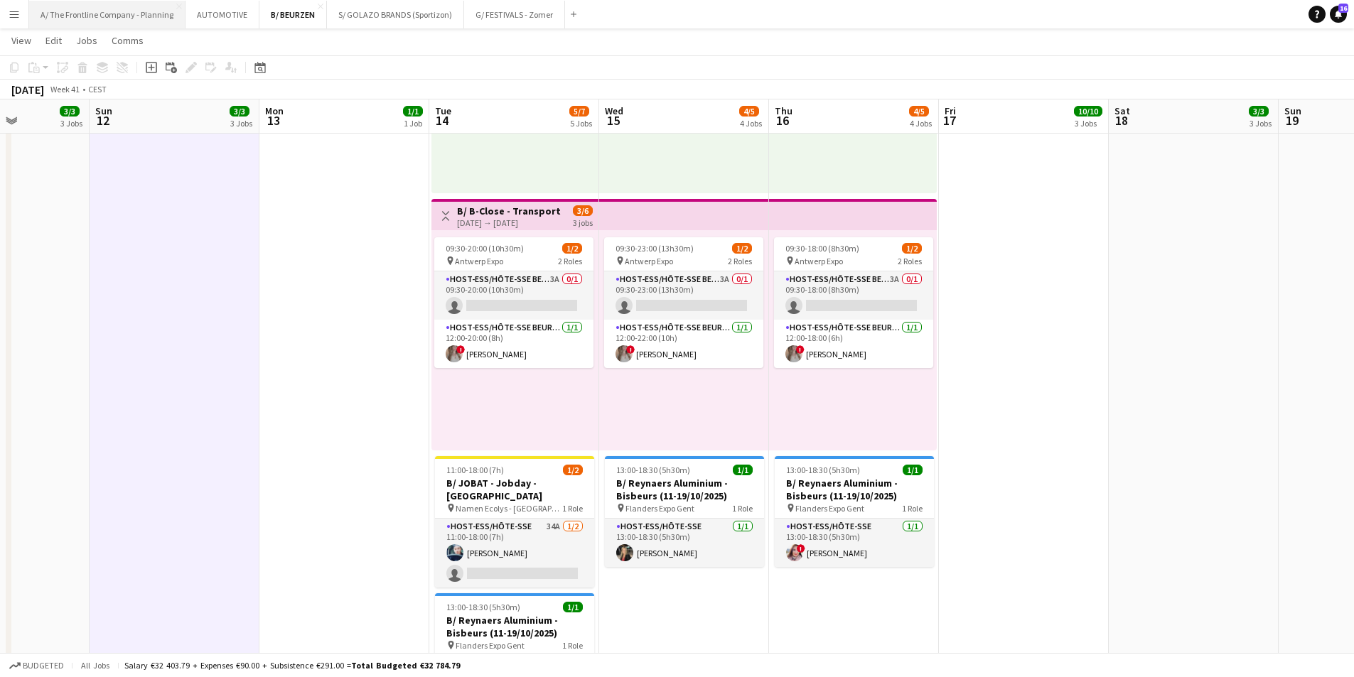
click at [134, 21] on button "A/ The Frontline Company - Planning Close" at bounding box center [107, 15] width 156 height 28
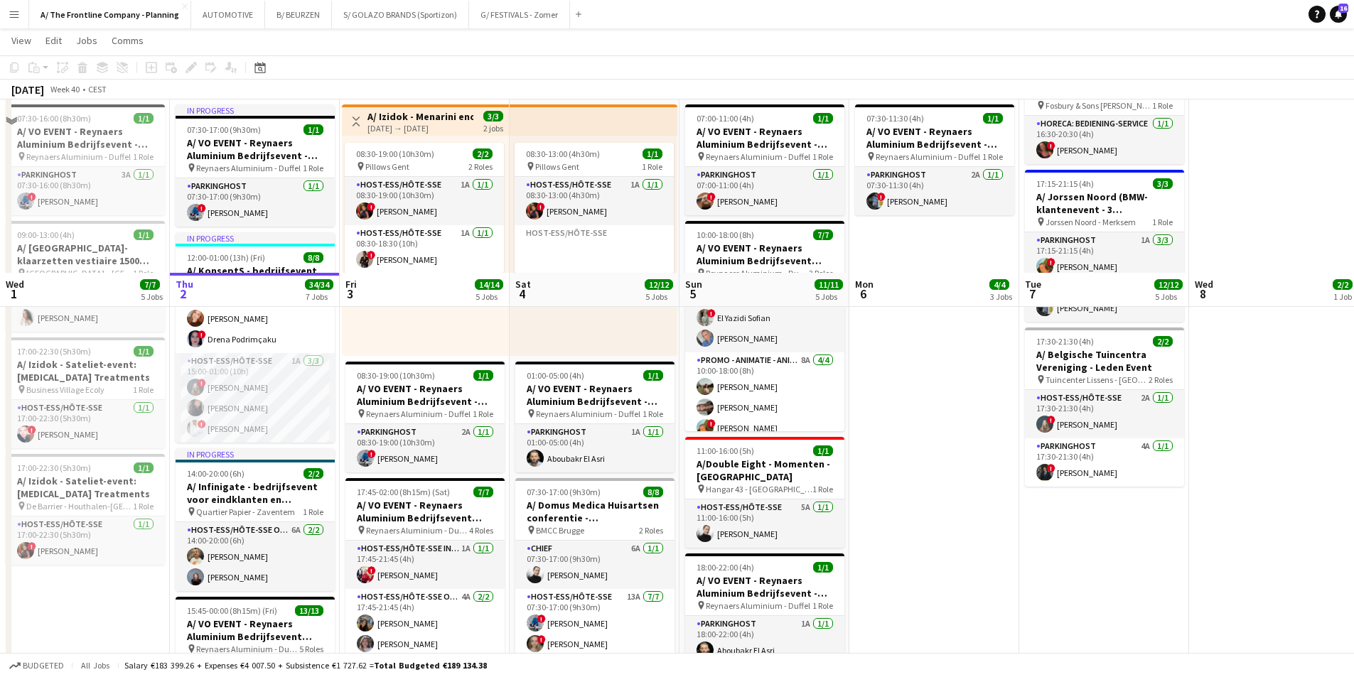
scroll to position [569, 0]
